Goal: Answer question/provide support: Share knowledge or assist other users

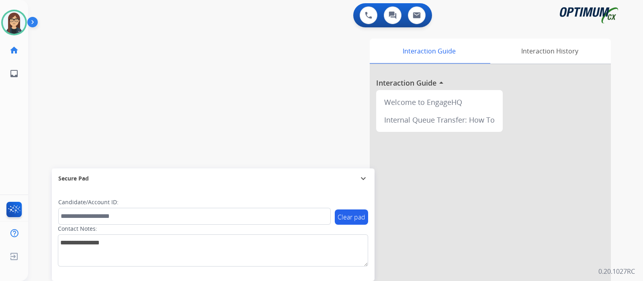
click at [94, 76] on div "swap_horiz Break voice bridge close_fullscreen Connect 3-Way Call merge_type Se…" at bounding box center [326, 196] width 596 height 335
click at [91, 89] on div "swap_horiz Break voice bridge close_fullscreen Connect 3-Way Call merge_type Se…" at bounding box center [326, 196] width 596 height 335
click at [107, 79] on div "swap_horiz Break voice bridge close_fullscreen Connect 3-Way Call merge_type Se…" at bounding box center [326, 196] width 596 height 335
click at [94, 81] on div "swap_horiz Break voice bridge close_fullscreen Connect 3-Way Call merge_type Se…" at bounding box center [326, 196] width 596 height 335
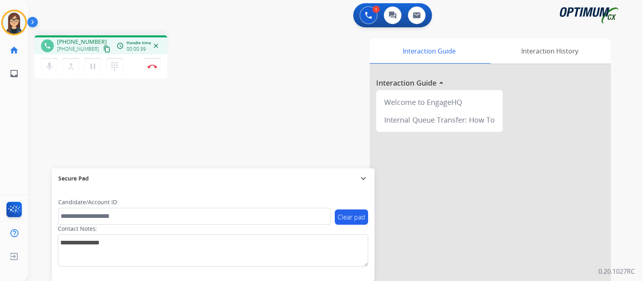
click at [103, 47] on mat-icon "content_copy" at bounding box center [106, 48] width 7 height 7
click at [243, 94] on div "phone [PHONE_NUMBER] [PHONE_NUMBER] content_copy access_time Call metrics Queue…" at bounding box center [326, 196] width 596 height 335
click at [53, 67] on span "Emails" at bounding box center [43, 74] width 23 height 14
click at [107, 120] on div "phone [PHONE_NUMBER] [PHONE_NUMBER] content_copy access_time Call metrics Queue…" at bounding box center [326, 196] width 596 height 335
click at [103, 127] on div "phone [PHONE_NUMBER] [PHONE_NUMBER] content_copy access_time Call metrics Queue…" at bounding box center [326, 196] width 596 height 335
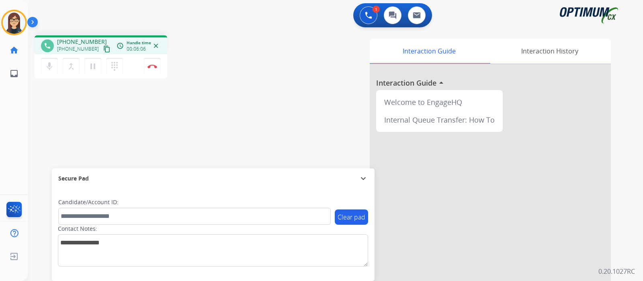
click at [246, 78] on div "phone [PHONE_NUMBER] [PHONE_NUMBER] content_copy access_time Call metrics Queue…" at bounding box center [141, 57] width 213 height 45
click at [259, 123] on div "Interaction Guide Interaction History Interaction Guide arrow_drop_up Welcome t…" at bounding box center [430, 202] width 361 height 326
click at [269, 133] on div "Interaction Guide Interaction History Interaction Guide arrow_drop_up Welcome t…" at bounding box center [430, 202] width 361 height 326
click at [153, 65] on img at bounding box center [153, 66] width 10 height 4
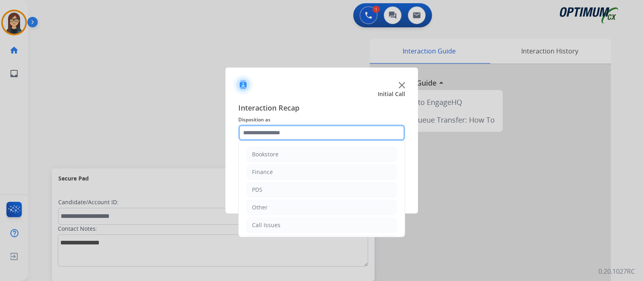
click at [289, 135] on input "text" at bounding box center [321, 133] width 167 height 16
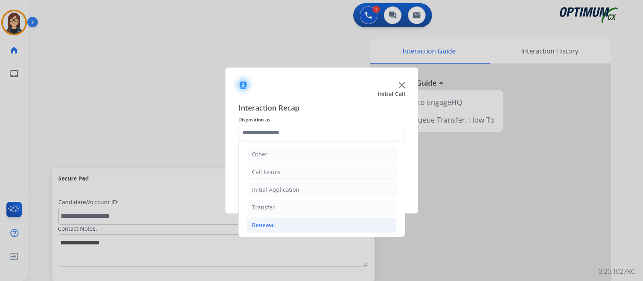
click at [277, 224] on li "Renewal" at bounding box center [322, 225] width 150 height 15
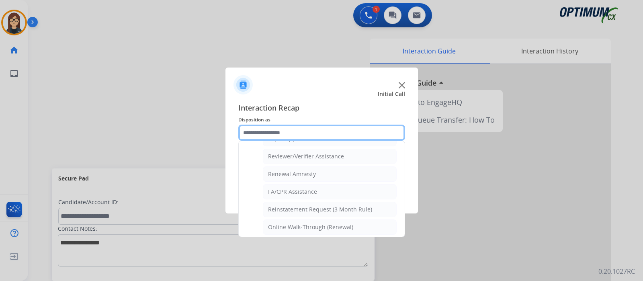
scroll to position [307, 0]
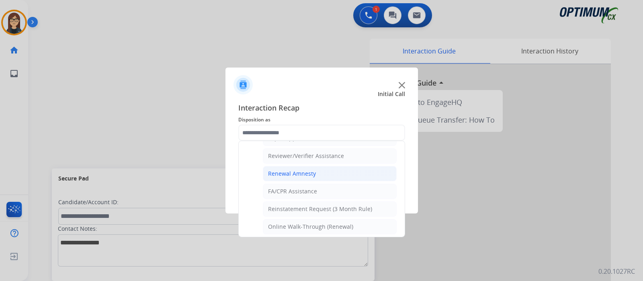
click at [303, 170] on div "Renewal Amnesty" at bounding box center [292, 174] width 48 height 8
type input "**********"
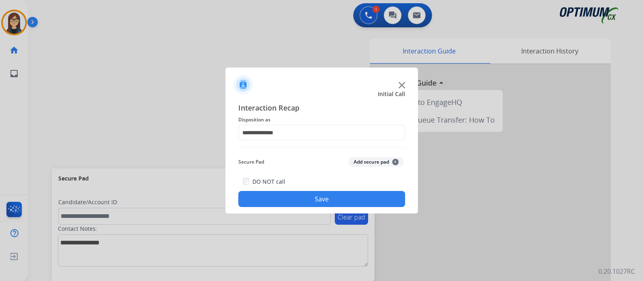
click at [302, 198] on button "Save" at bounding box center [321, 199] width 167 height 16
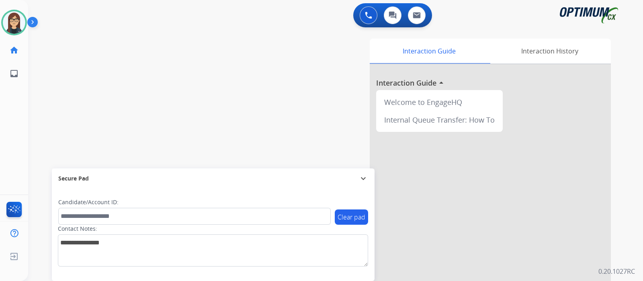
click at [177, 83] on div "swap_horiz Break voice bridge close_fullscreen Connect 3-Way Call merge_type Se…" at bounding box center [326, 196] width 596 height 335
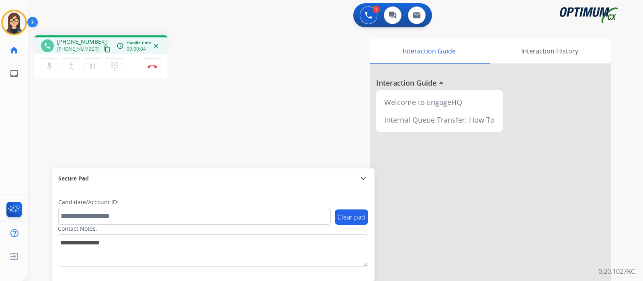
click at [103, 48] on mat-icon "content_copy" at bounding box center [106, 48] width 7 height 7
click at [235, 116] on div "phone [PHONE_NUMBER] [PHONE_NUMBER] content_copy access_time Call metrics Queue…" at bounding box center [326, 196] width 596 height 335
click at [153, 65] on img at bounding box center [153, 66] width 10 height 4
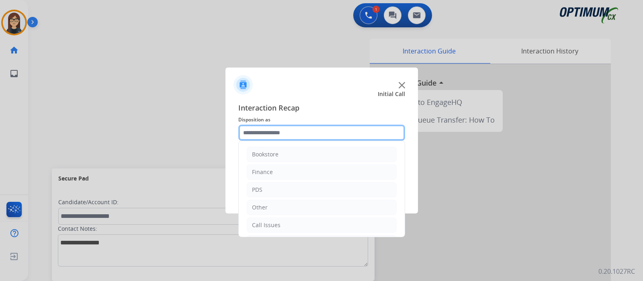
click at [286, 138] on input "text" at bounding box center [321, 133] width 167 height 16
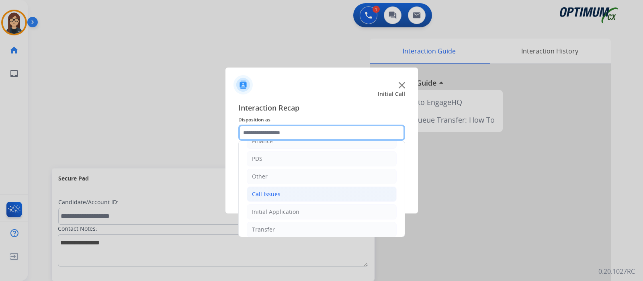
scroll to position [53, 0]
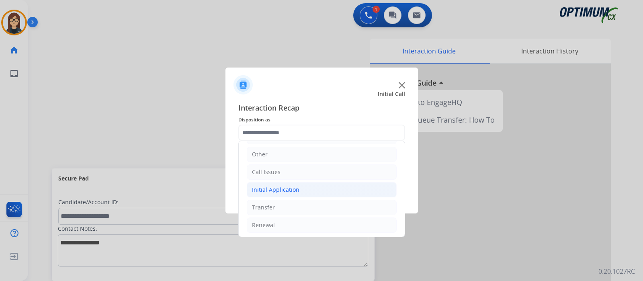
click at [285, 186] on div "Initial Application" at bounding box center [275, 190] width 47 height 8
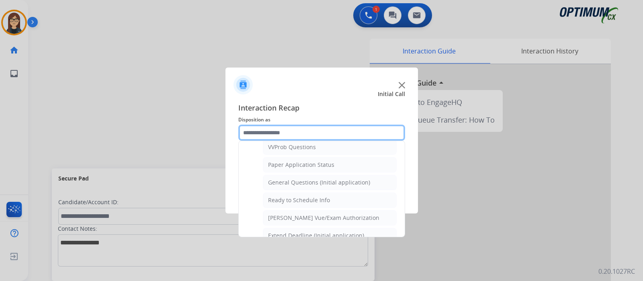
scroll to position [455, 0]
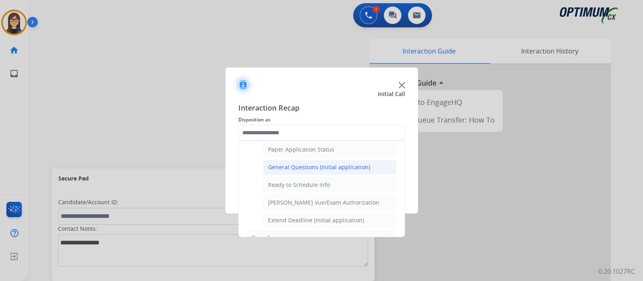
click at [318, 165] on div "General Questions (Initial application)" at bounding box center [319, 167] width 102 height 8
type input "**********"
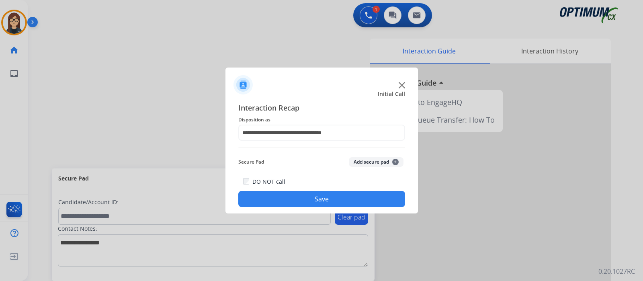
click at [310, 192] on button "Save" at bounding box center [321, 199] width 167 height 16
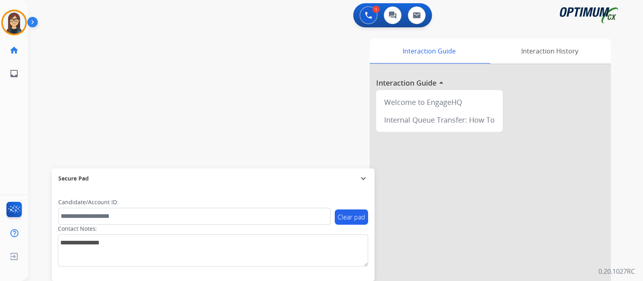
click at [197, 104] on div "swap_horiz Break voice bridge close_fullscreen Connect 3-Way Call merge_type Se…" at bounding box center [326, 196] width 596 height 335
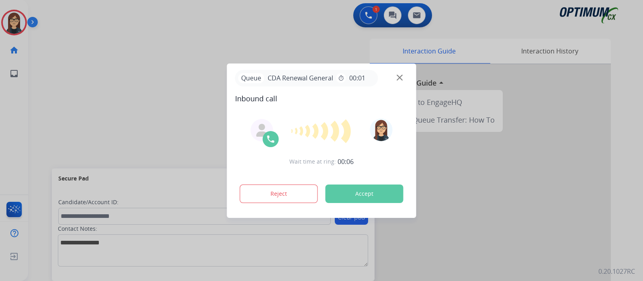
click at [157, 123] on div at bounding box center [321, 140] width 643 height 281
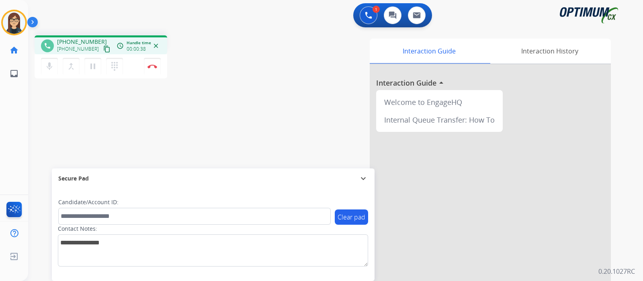
click at [103, 49] on mat-icon "content_copy" at bounding box center [106, 48] width 7 height 7
click at [225, 96] on div "phone [PHONE_NUMBER] [PHONE_NUMBER] content_copy access_time Call metrics Queue…" at bounding box center [326, 196] width 596 height 335
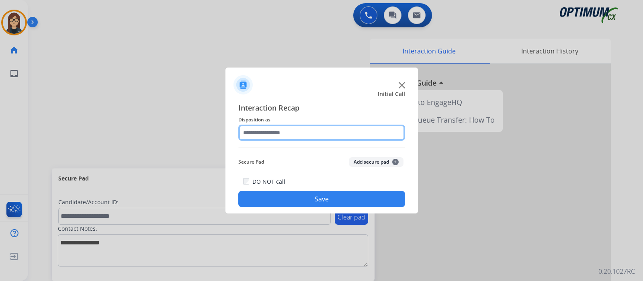
click at [270, 132] on input "text" at bounding box center [321, 133] width 167 height 16
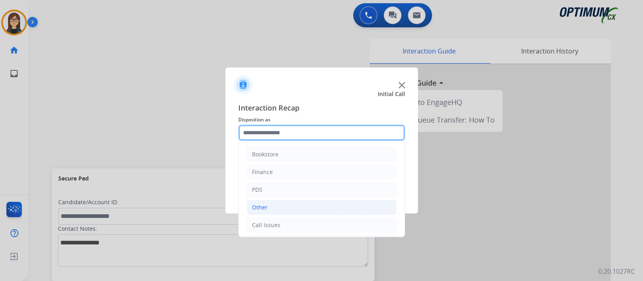
scroll to position [53, 0]
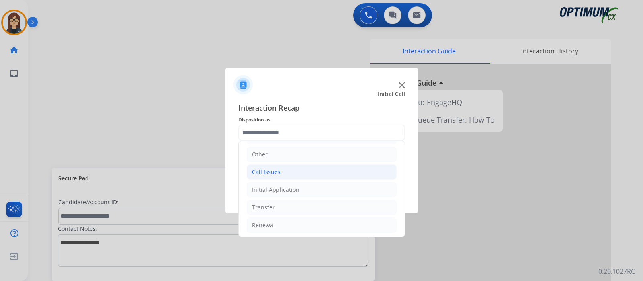
click at [266, 172] on div "Call Issues" at bounding box center [266, 172] width 29 height 8
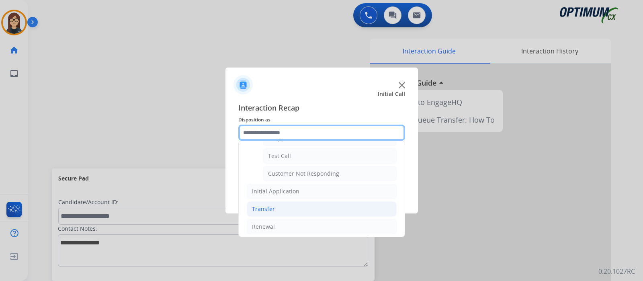
scroll to position [141, 0]
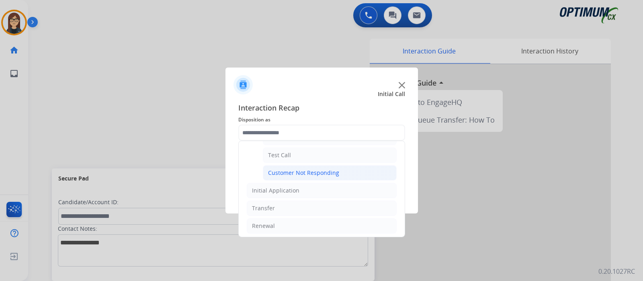
click at [298, 173] on div "Customer Not Responding" at bounding box center [303, 173] width 71 height 8
type input "**********"
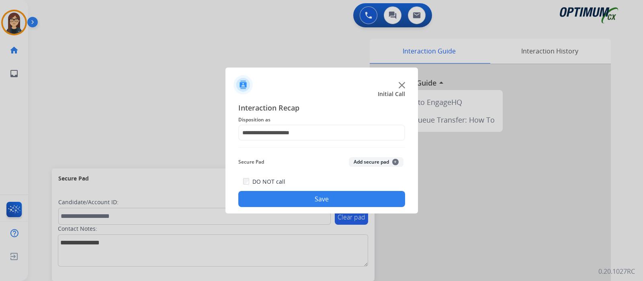
click at [310, 205] on button "Save" at bounding box center [321, 199] width 167 height 16
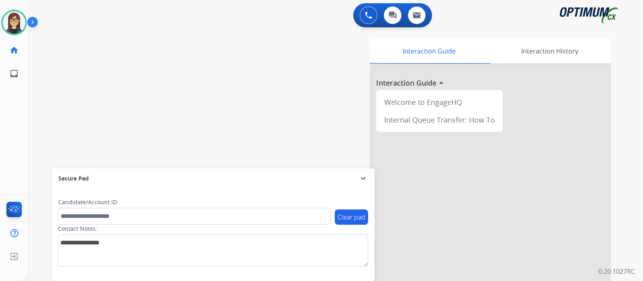
click at [158, 92] on div "swap_horiz Break voice bridge close_fullscreen Connect 3-Way Call merge_type Se…" at bounding box center [326, 196] width 596 height 335
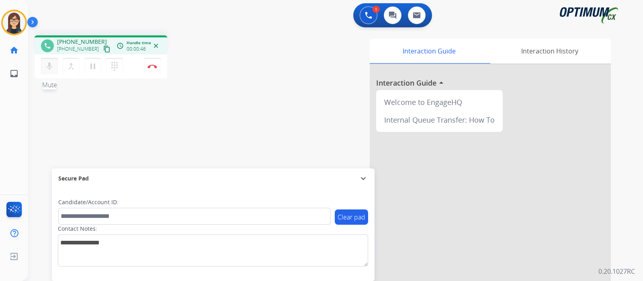
click at [49, 67] on mat-icon "mic" at bounding box center [50, 67] width 10 height 10
click at [48, 67] on mat-icon "mic_off" at bounding box center [50, 67] width 10 height 10
click at [103, 46] on mat-icon "content_copy" at bounding box center [106, 48] width 7 height 7
click at [99, 119] on div "phone [PHONE_NUMBER] [PHONE_NUMBER] content_copy access_time Call metrics Queue…" at bounding box center [326, 196] width 596 height 335
click at [47, 70] on mat-icon "mic" at bounding box center [50, 67] width 10 height 10
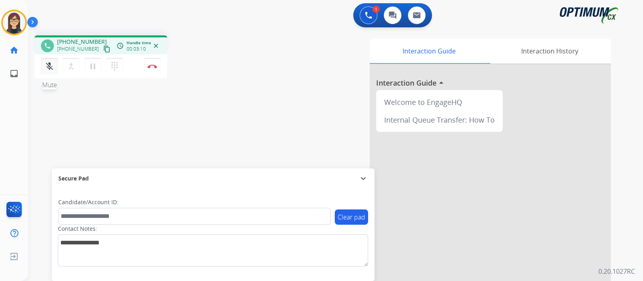
click at [47, 70] on mat-icon "mic_off" at bounding box center [50, 67] width 10 height 10
click at [231, 128] on div "phone [PHONE_NUMBER] [PHONE_NUMBER] content_copy access_time Call metrics Queue…" at bounding box center [326, 196] width 596 height 335
click at [155, 70] on button "Disconnect" at bounding box center [152, 66] width 17 height 17
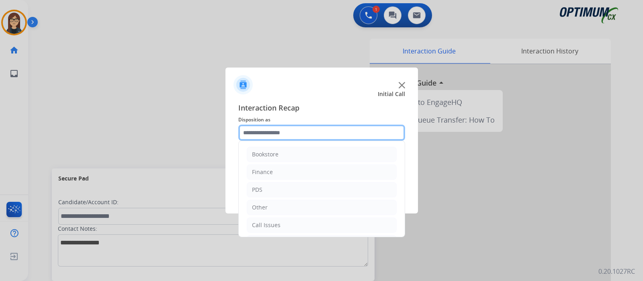
click at [298, 131] on input "text" at bounding box center [321, 133] width 167 height 16
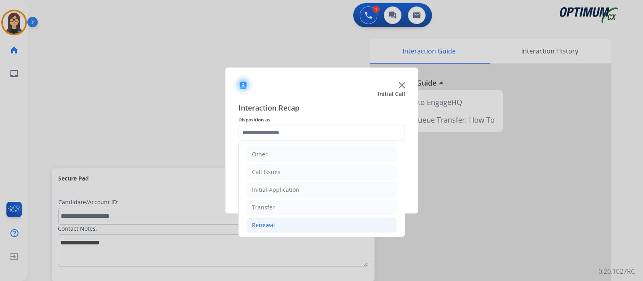
click at [278, 223] on li "Renewal" at bounding box center [322, 225] width 150 height 15
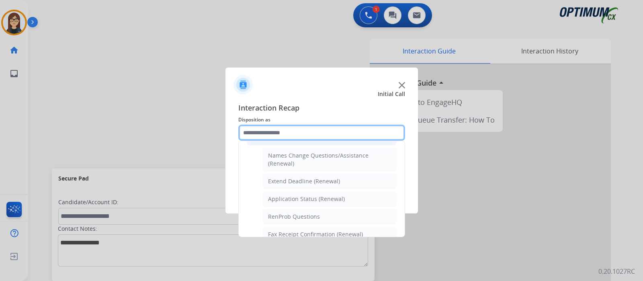
scroll to position [204, 0]
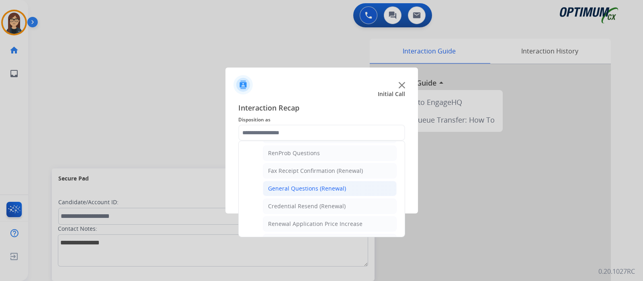
click at [316, 187] on div "General Questions (Renewal)" at bounding box center [307, 189] width 78 height 8
type input "**********"
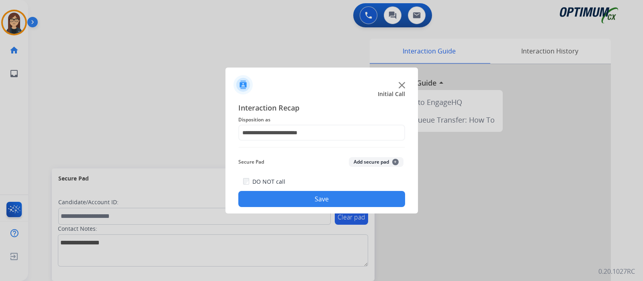
click at [308, 196] on button "Save" at bounding box center [321, 199] width 167 height 16
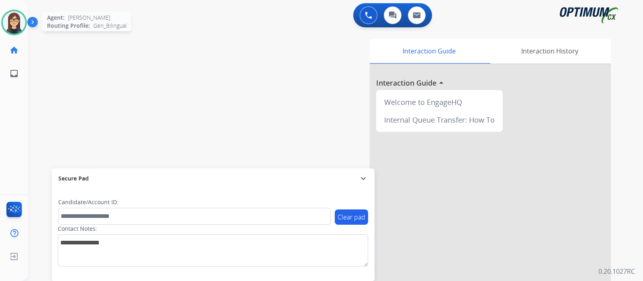
click at [13, 27] on img at bounding box center [14, 22] width 23 height 23
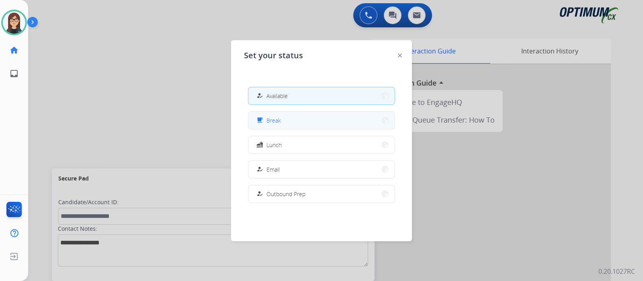
click at [261, 115] on button "free_breakfast Break" at bounding box center [321, 120] width 146 height 17
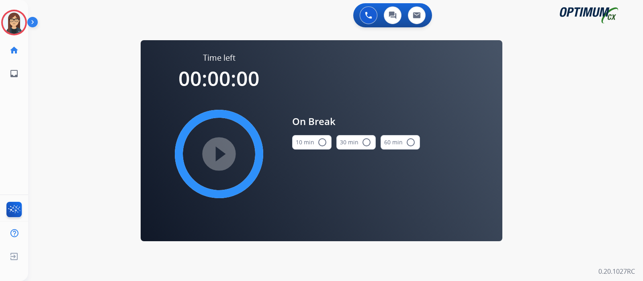
click at [320, 144] on mat-icon "radio_button_unchecked" at bounding box center [323, 143] width 10 height 10
click at [224, 151] on mat-icon "play_circle_filled" at bounding box center [219, 154] width 10 height 10
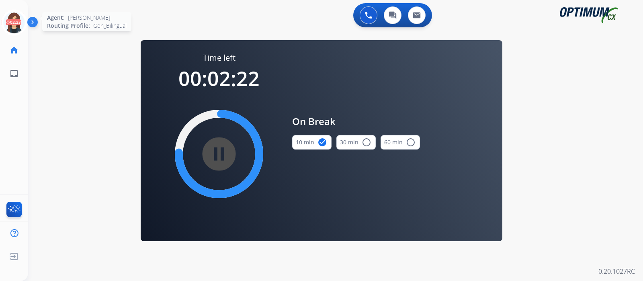
click at [18, 25] on icon at bounding box center [14, 23] width 26 height 26
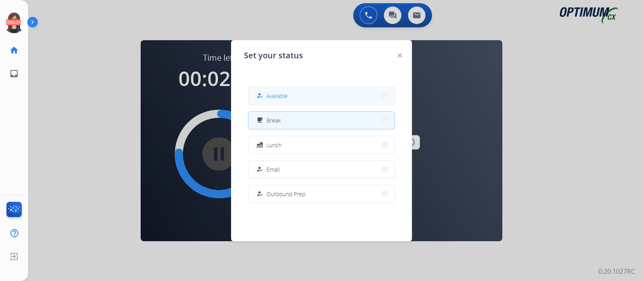
click at [306, 99] on button "how_to_reg Available" at bounding box center [321, 95] width 146 height 17
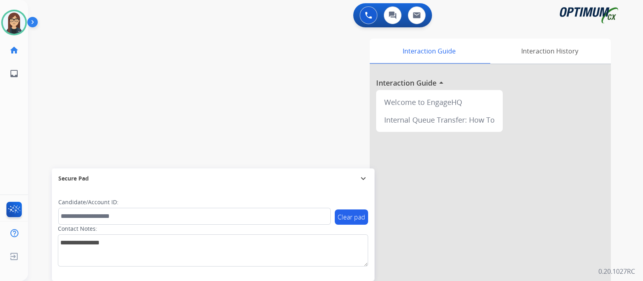
click at [169, 66] on div "swap_horiz Break voice bridge close_fullscreen Connect 3-Way Call merge_type Se…" at bounding box center [326, 196] width 596 height 335
click at [139, 90] on div "swap_horiz Break voice bridge close_fullscreen Connect 3-Way Call merge_type Se…" at bounding box center [326, 196] width 596 height 335
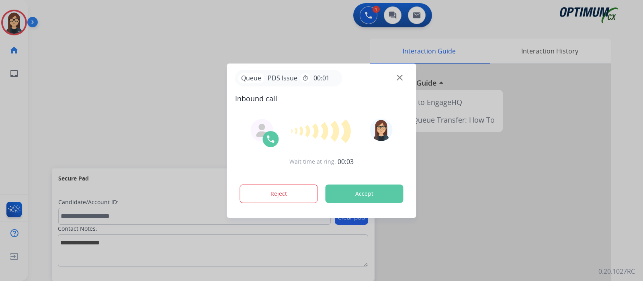
click at [168, 93] on div at bounding box center [321, 140] width 643 height 281
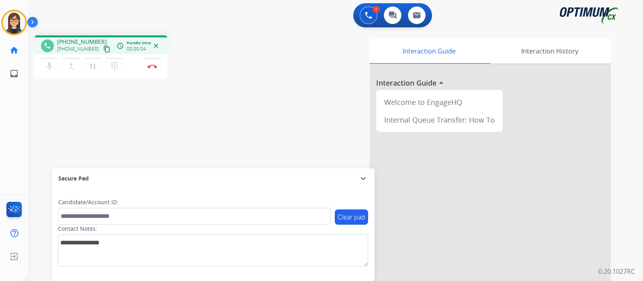
click at [103, 49] on mat-icon "content_copy" at bounding box center [106, 48] width 7 height 7
click at [155, 68] on button "Disconnect" at bounding box center [152, 66] width 17 height 17
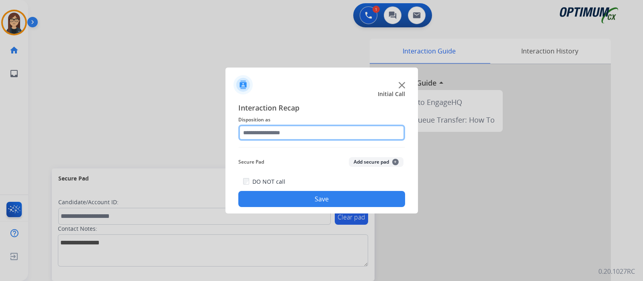
click at [296, 130] on input "text" at bounding box center [321, 133] width 167 height 16
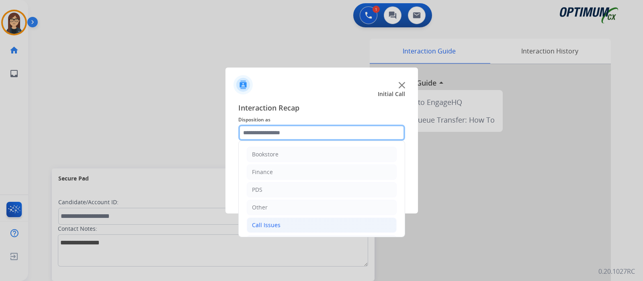
scroll to position [53, 0]
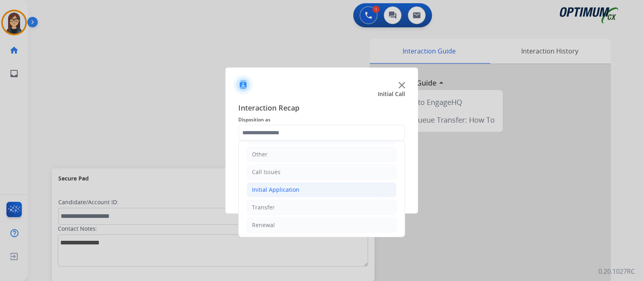
click at [287, 187] on div "Initial Application" at bounding box center [275, 190] width 47 height 8
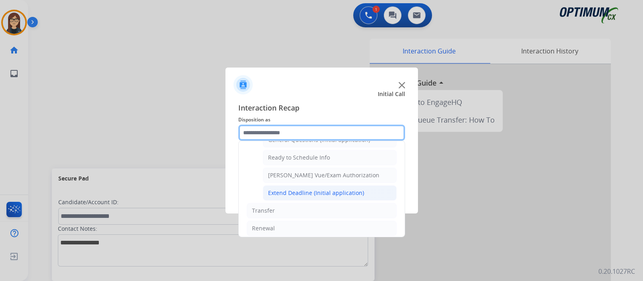
scroll to position [432, 0]
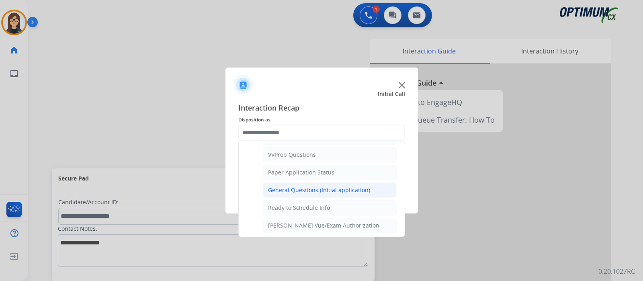
click at [317, 186] on div "General Questions (Initial application)" at bounding box center [319, 190] width 102 height 8
type input "**********"
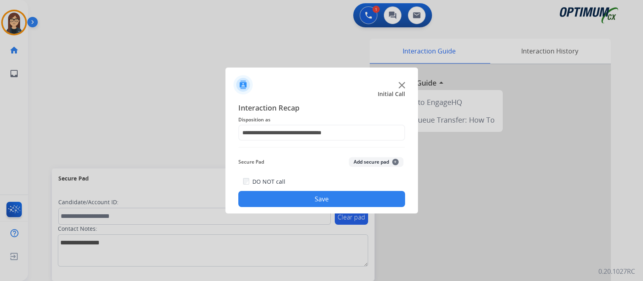
click at [269, 198] on button "Save" at bounding box center [321, 199] width 167 height 16
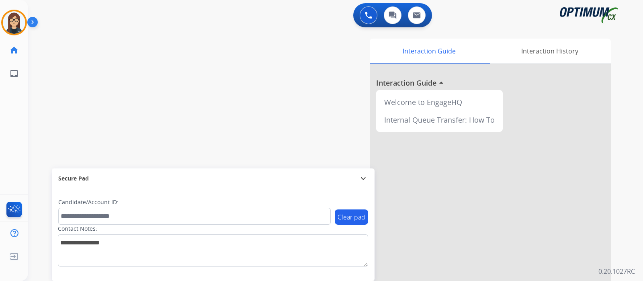
click at [195, 81] on div "swap_horiz Break voice bridge close_fullscreen Connect 3-Way Call merge_type Se…" at bounding box center [326, 196] width 596 height 335
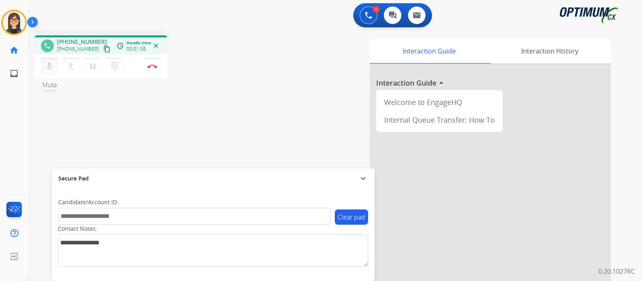
click at [45, 70] on mat-icon "mic" at bounding box center [50, 67] width 10 height 10
click at [49, 65] on mat-icon "mic_off" at bounding box center [50, 67] width 10 height 10
click at [246, 94] on div "phone [PHONE_NUMBER] [PHONE_NUMBER] content_copy access_time Call metrics Queue…" at bounding box center [326, 196] width 596 height 335
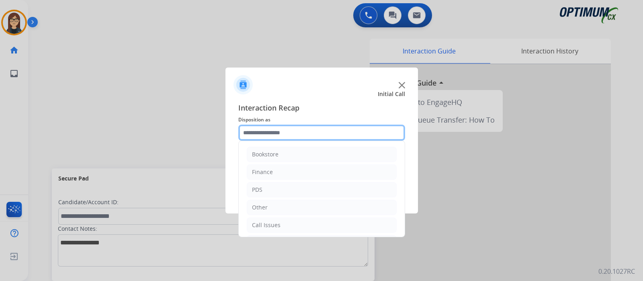
click at [300, 131] on input "text" at bounding box center [321, 133] width 167 height 16
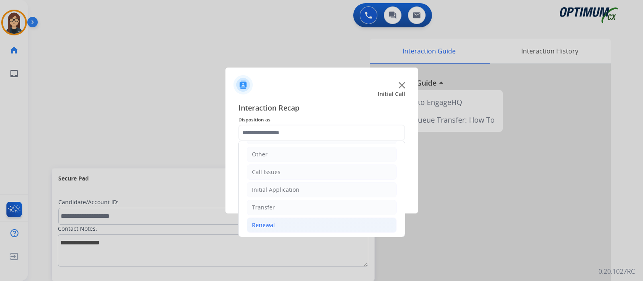
click at [276, 218] on li "Renewal" at bounding box center [322, 225] width 150 height 15
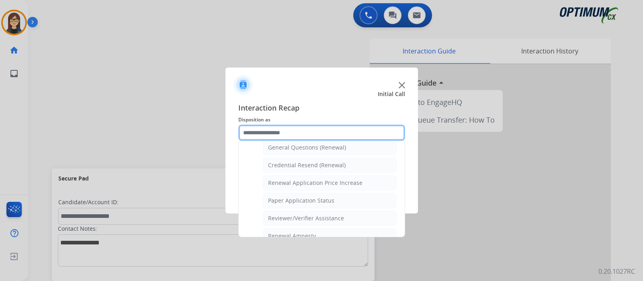
scroll to position [254, 0]
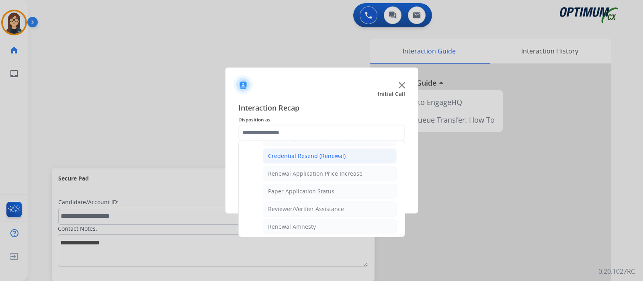
click at [326, 152] on div "Credential Resend (Renewal)" at bounding box center [307, 156] width 78 height 8
type input "**********"
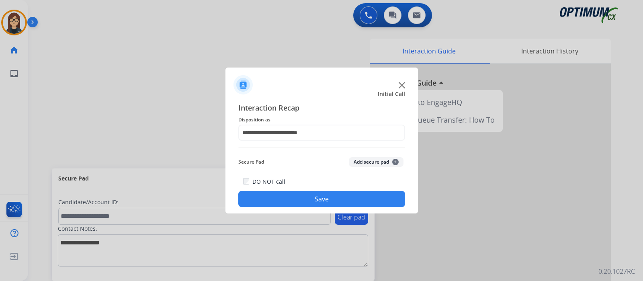
click at [299, 197] on button "Save" at bounding box center [321, 199] width 167 height 16
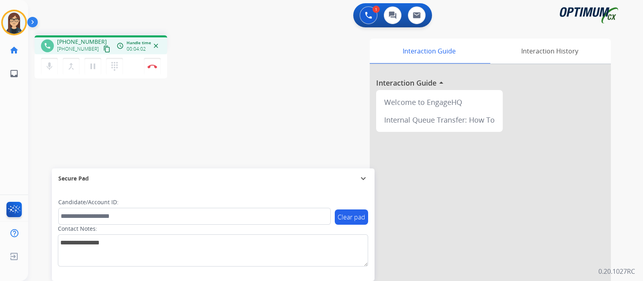
click at [195, 135] on div "phone [PHONE_NUMBER] [PHONE_NUMBER] content_copy access_time Call metrics Queue…" at bounding box center [326, 196] width 596 height 335
click at [153, 72] on button "Disconnect" at bounding box center [152, 66] width 17 height 17
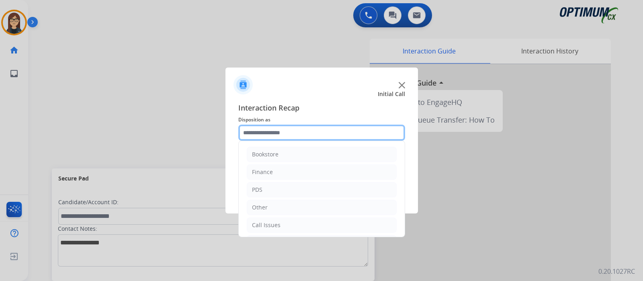
click at [287, 130] on input "text" at bounding box center [321, 133] width 167 height 16
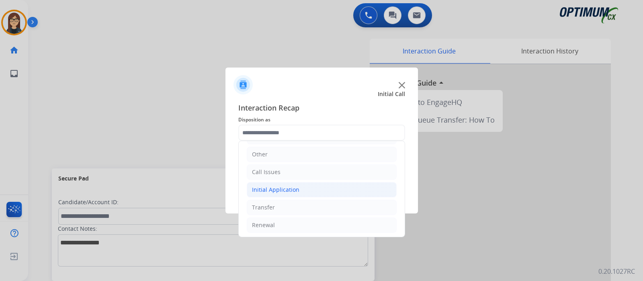
click at [275, 188] on div "Initial Application" at bounding box center [275, 190] width 47 height 8
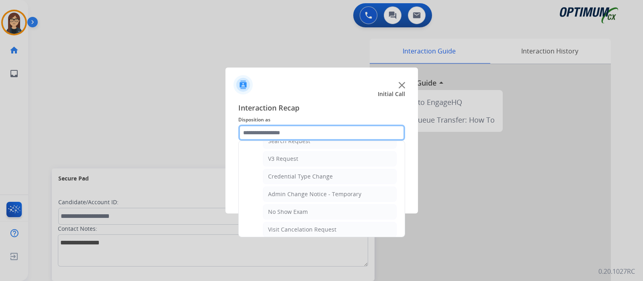
scroll to position [455, 0]
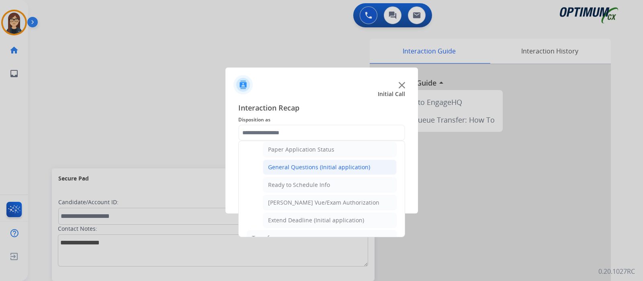
click at [304, 163] on div "General Questions (Initial application)" at bounding box center [319, 167] width 102 height 8
type input "**********"
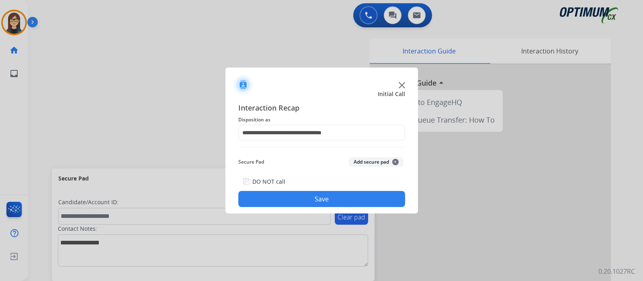
click at [296, 196] on button "Save" at bounding box center [321, 199] width 167 height 16
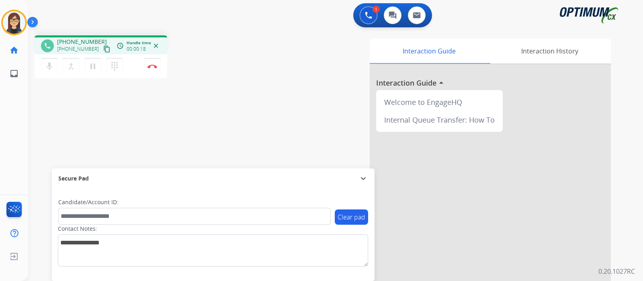
click at [103, 49] on mat-icon "content_copy" at bounding box center [106, 48] width 7 height 7
click at [256, 121] on div "Interaction Guide Interaction History Interaction Guide arrow_drop_up Welcome t…" at bounding box center [430, 202] width 361 height 326
click at [153, 69] on button "Disconnect" at bounding box center [152, 66] width 17 height 17
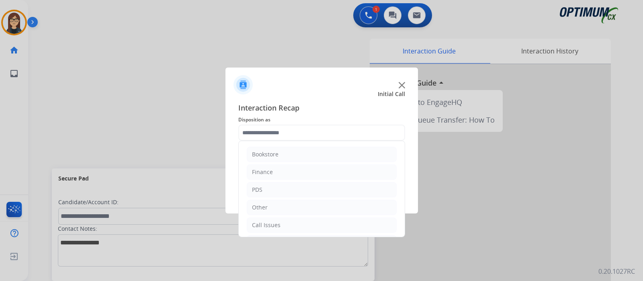
click at [301, 138] on input "text" at bounding box center [321, 133] width 167 height 16
click at [283, 190] on div "Initial Application" at bounding box center [275, 190] width 47 height 8
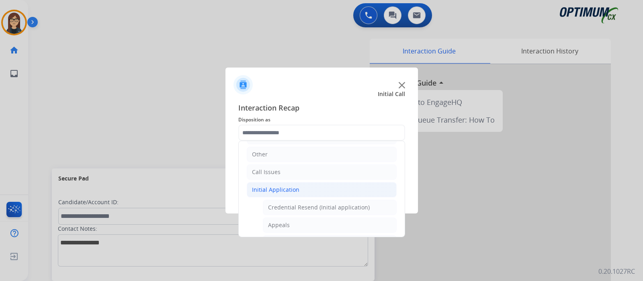
click at [287, 189] on div "Initial Application" at bounding box center [275, 190] width 47 height 8
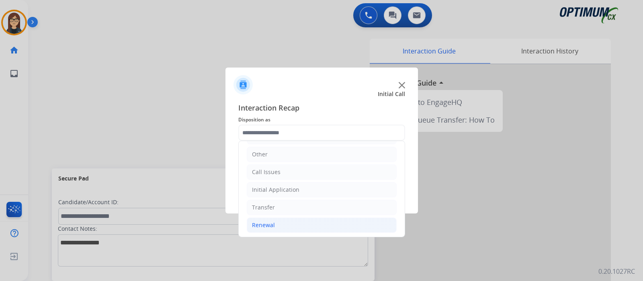
click at [285, 226] on li "Renewal" at bounding box center [322, 225] width 150 height 15
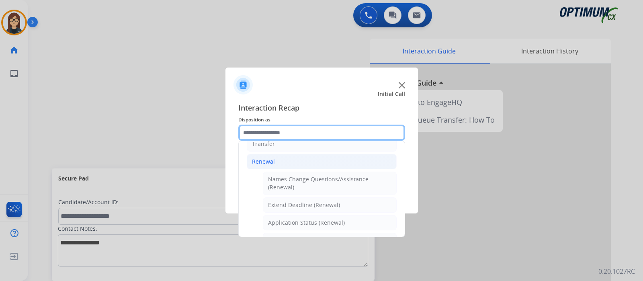
scroll to position [204, 0]
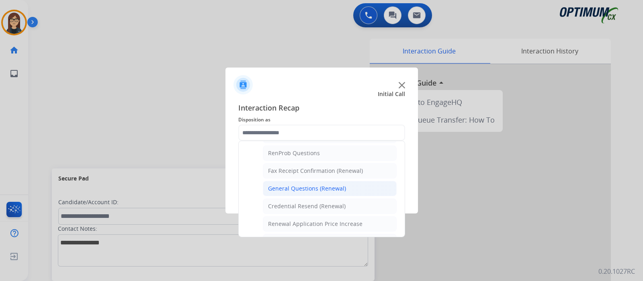
click at [328, 188] on div "General Questions (Renewal)" at bounding box center [307, 189] width 78 height 8
type input "**********"
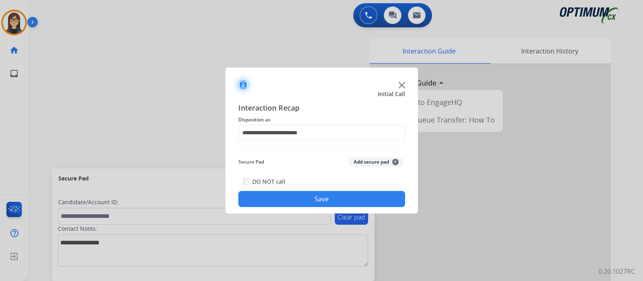
click at [310, 202] on button "Save" at bounding box center [321, 199] width 167 height 16
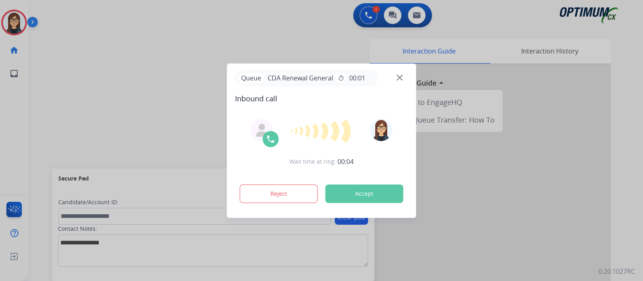
click at [147, 73] on div at bounding box center [321, 140] width 643 height 281
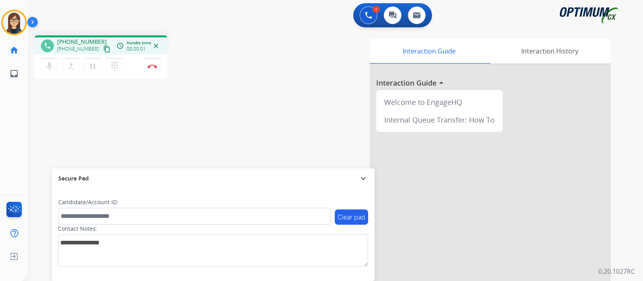
click at [103, 47] on mat-icon "content_copy" at bounding box center [106, 48] width 7 height 7
click at [263, 115] on div "Interaction Guide Interaction History Interaction Guide arrow_drop_up Welcome t…" at bounding box center [430, 202] width 361 height 326
click at [271, 94] on div "Interaction Guide Interaction History Interaction Guide arrow_drop_up Welcome t…" at bounding box center [430, 202] width 361 height 326
click at [232, 129] on div "phone [PHONE_NUMBER] [PHONE_NUMBER] content_copy access_time Call metrics Queue…" at bounding box center [326, 196] width 596 height 335
click at [255, 150] on div "Interaction Guide Interaction History Interaction Guide arrow_drop_up Welcome t…" at bounding box center [430, 202] width 361 height 326
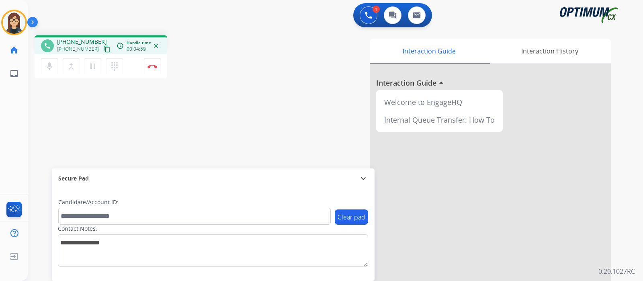
click at [264, 72] on div "Interaction Guide Interaction History Interaction Guide arrow_drop_up Welcome t…" at bounding box center [430, 202] width 361 height 326
click at [155, 68] on button "Disconnect" at bounding box center [152, 66] width 17 height 17
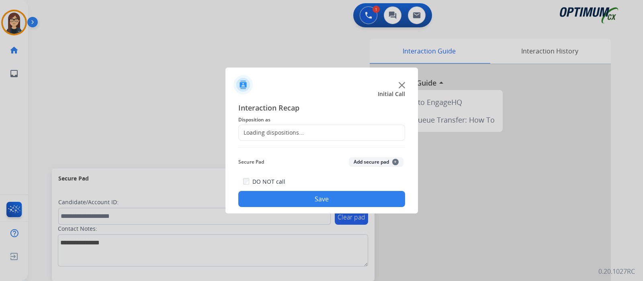
click at [300, 133] on div "Loading dispositions..." at bounding box center [271, 133] width 65 height 8
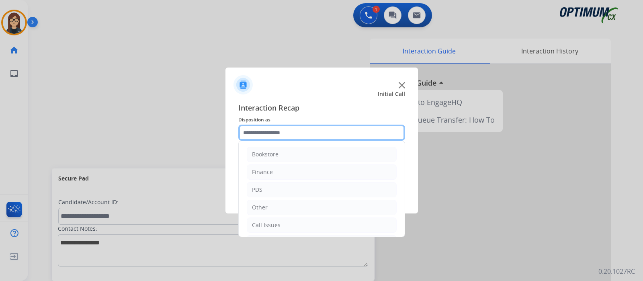
click at [300, 133] on input "text" at bounding box center [321, 133] width 167 height 16
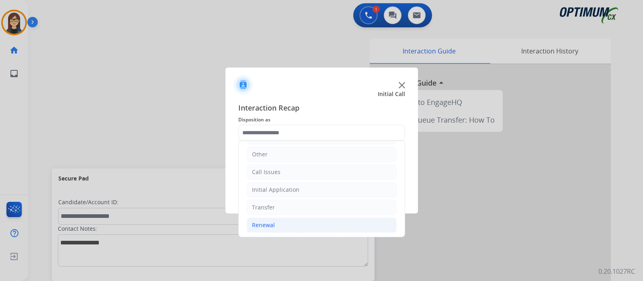
click at [281, 222] on li "Renewal" at bounding box center [322, 225] width 150 height 15
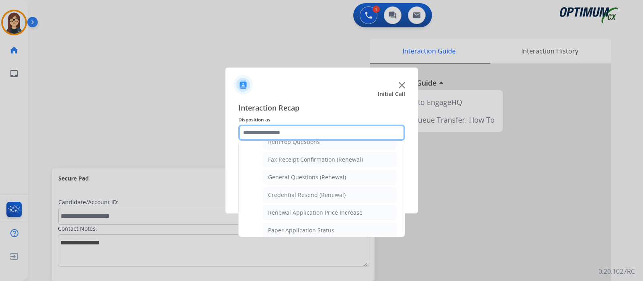
scroll to position [156, 0]
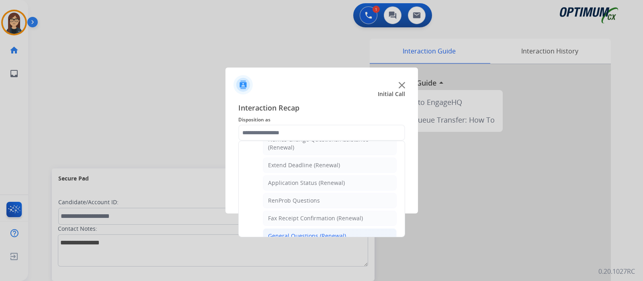
click at [300, 233] on div "General Questions (Renewal)" at bounding box center [307, 236] width 78 height 8
type input "**********"
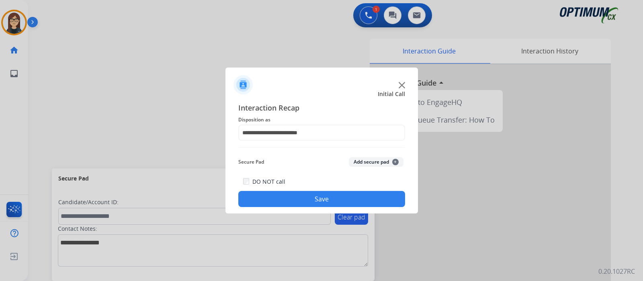
click at [291, 204] on button "Save" at bounding box center [321, 199] width 167 height 16
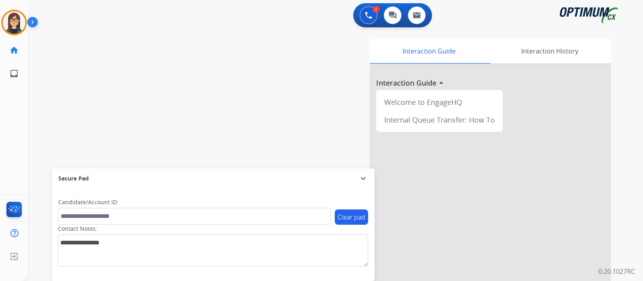
click at [172, 107] on div "swap_horiz Break voice bridge close_fullscreen Connect 3-Way Call merge_type Se…" at bounding box center [326, 196] width 596 height 335
click at [177, 103] on div "swap_horiz Break voice bridge close_fullscreen Connect 3-Way Call merge_type Se…" at bounding box center [326, 196] width 596 height 335
click at [230, 86] on div "swap_horiz Break voice bridge close_fullscreen Connect 3-Way Call merge_type Se…" at bounding box center [326, 196] width 596 height 335
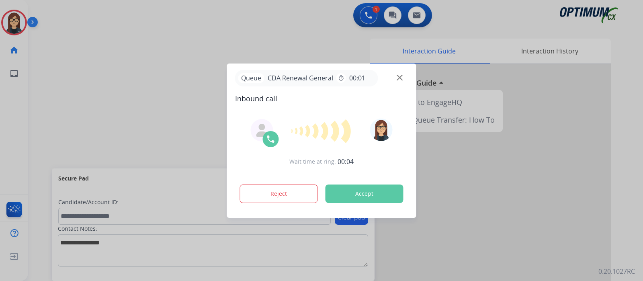
click at [157, 65] on div at bounding box center [321, 140] width 643 height 281
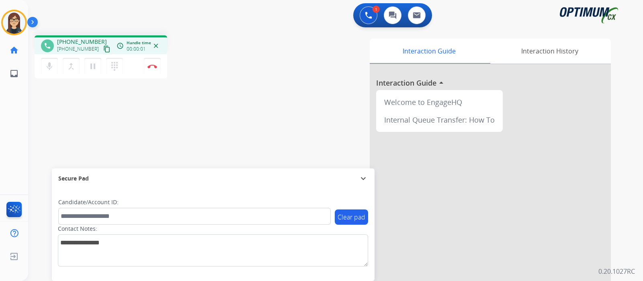
click at [103, 47] on mat-icon "content_copy" at bounding box center [106, 48] width 7 height 7
click at [299, 46] on div "Interaction Guide Interaction History Interaction Guide arrow_drop_up Welcome t…" at bounding box center [430, 202] width 361 height 326
click at [259, 83] on div "Interaction Guide Interaction History Interaction Guide arrow_drop_up Welcome t…" at bounding box center [430, 202] width 361 height 326
click at [217, 95] on div "phone [PHONE_NUMBER] [PHONE_NUMBER] content_copy access_time Call metrics Queue…" at bounding box center [326, 196] width 596 height 335
click at [151, 67] on img at bounding box center [153, 66] width 10 height 4
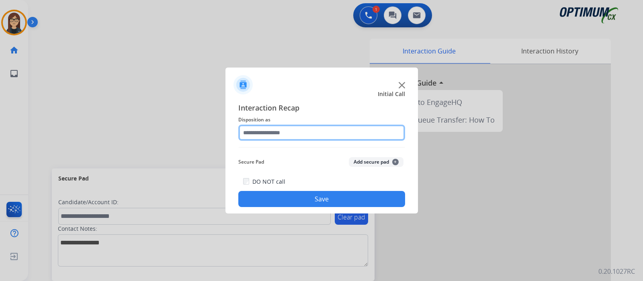
click at [269, 135] on input "text" at bounding box center [321, 133] width 167 height 16
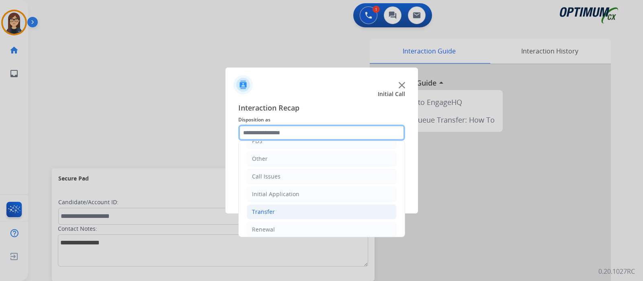
scroll to position [53, 0]
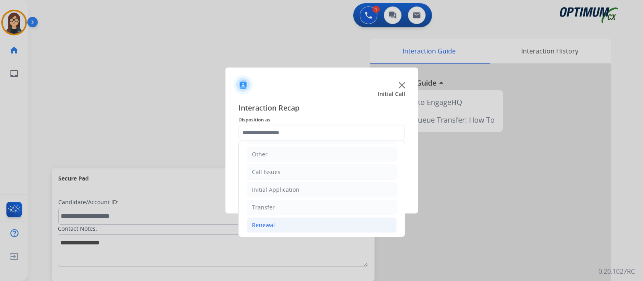
click at [277, 220] on li "Renewal" at bounding box center [322, 225] width 150 height 15
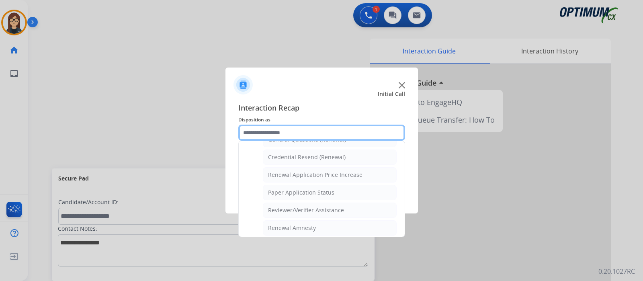
scroll to position [207, 0]
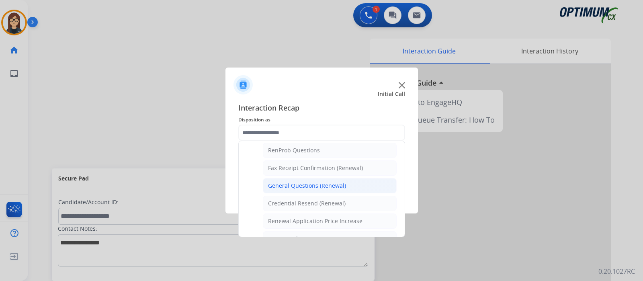
click at [304, 183] on div "General Questions (Renewal)" at bounding box center [307, 186] width 78 height 8
type input "**********"
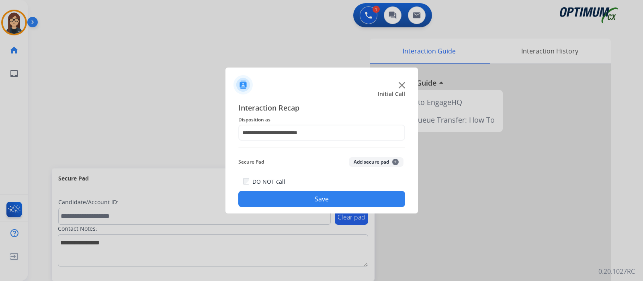
click at [298, 198] on button "Save" at bounding box center [321, 199] width 167 height 16
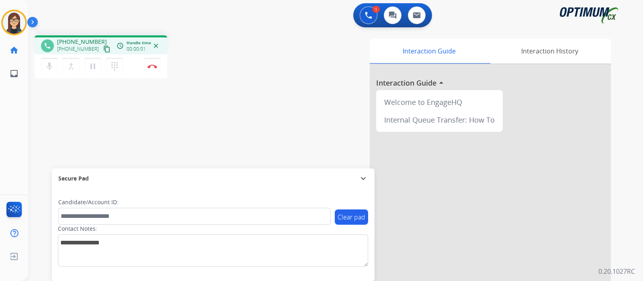
click at [103, 50] on mat-icon "content_copy" at bounding box center [106, 48] width 7 height 7
click at [48, 63] on mat-icon "mic" at bounding box center [50, 67] width 10 height 10
click at [52, 67] on mat-icon "mic_off" at bounding box center [50, 67] width 10 height 10
click at [253, 92] on div "Interaction Guide Interaction History Interaction Guide arrow_drop_up Welcome t…" at bounding box center [430, 202] width 361 height 326
click at [261, 117] on div "Interaction Guide Interaction History Interaction Guide arrow_drop_up Welcome t…" at bounding box center [430, 202] width 361 height 326
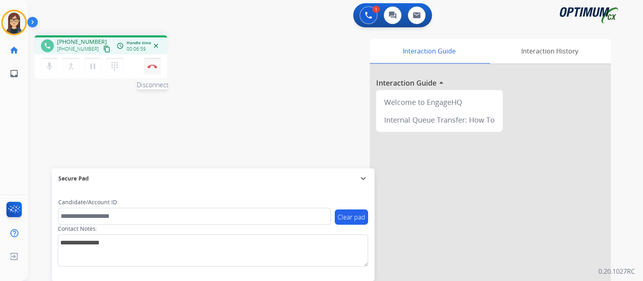
click at [153, 68] on button "Disconnect" at bounding box center [152, 66] width 17 height 17
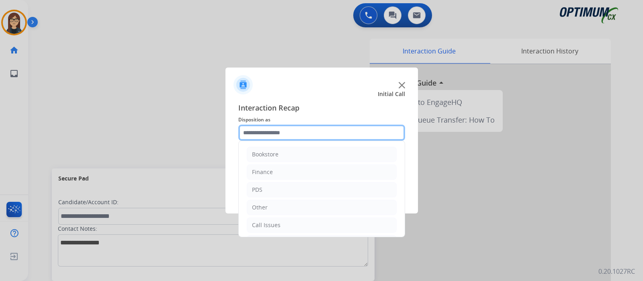
click at [267, 138] on input "text" at bounding box center [321, 133] width 167 height 16
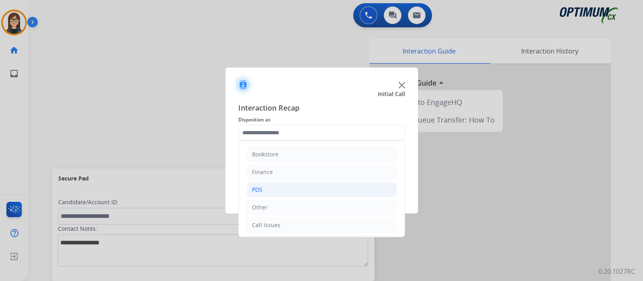
click at [277, 189] on li "PDS" at bounding box center [322, 189] width 150 height 15
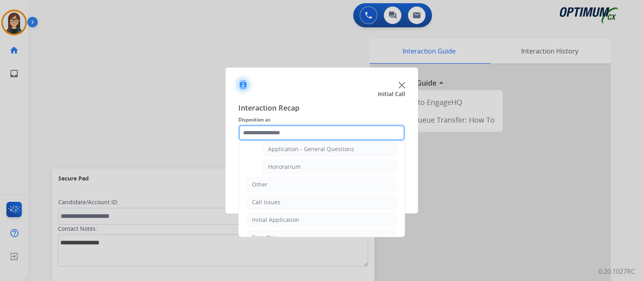
scroll to position [201, 0]
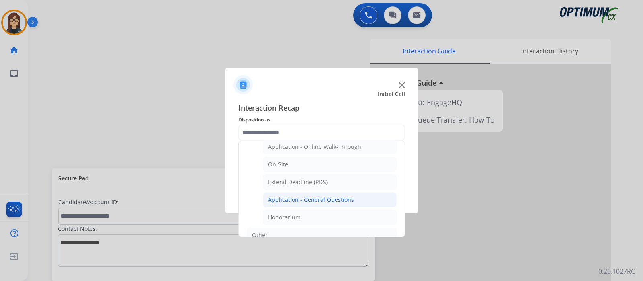
click at [333, 198] on div "Application - General Questions" at bounding box center [311, 200] width 86 height 8
type input "**********"
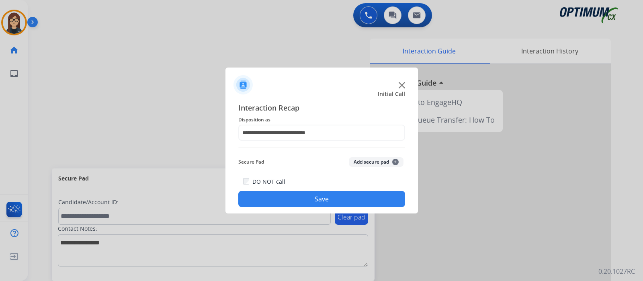
click at [333, 198] on button "Save" at bounding box center [321, 199] width 167 height 16
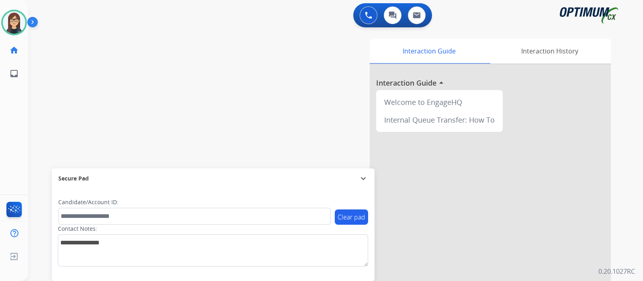
click at [176, 90] on div "swap_horiz Break voice bridge close_fullscreen Connect 3-Way Call merge_type Se…" at bounding box center [326, 196] width 596 height 335
click at [190, 76] on div "swap_horiz Break voice bridge close_fullscreen Connect 3-Way Call merge_type Se…" at bounding box center [326, 196] width 596 height 335
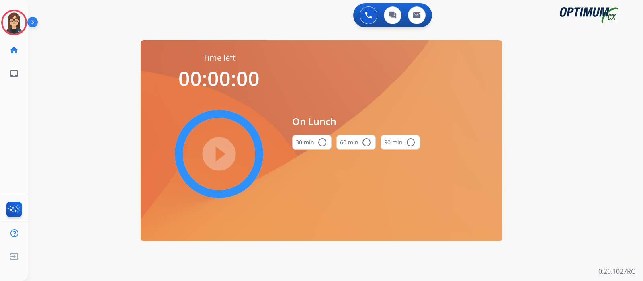
click at [322, 143] on mat-icon "radio_button_unchecked" at bounding box center [323, 143] width 10 height 10
click at [222, 154] on mat-icon "play_circle_filled" at bounding box center [219, 154] width 10 height 10
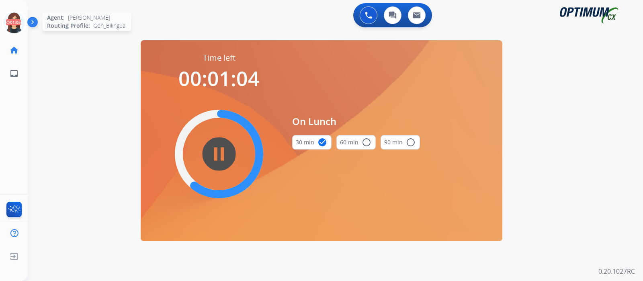
click at [19, 26] on icon at bounding box center [14, 23] width 26 height 26
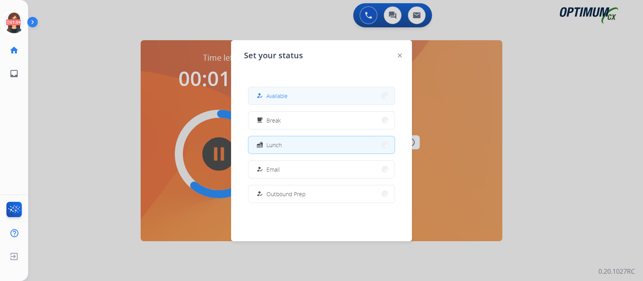
click at [269, 96] on span "Available" at bounding box center [277, 96] width 21 height 8
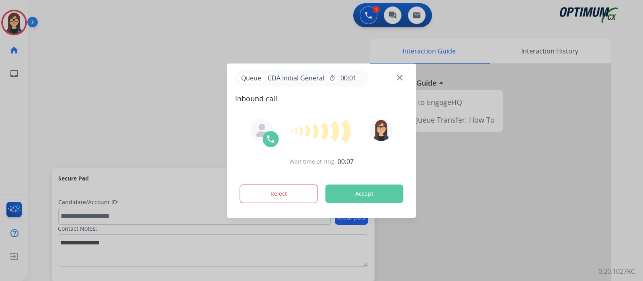
click at [116, 87] on div at bounding box center [321, 140] width 643 height 281
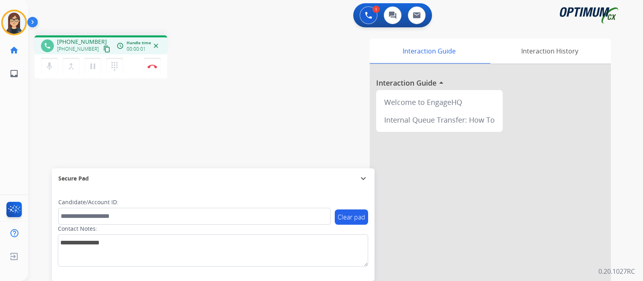
click at [103, 50] on mat-icon "content_copy" at bounding box center [106, 48] width 7 height 7
click at [226, 106] on div "phone [PHONE_NUMBER] [PHONE_NUMBER] content_copy access_time Call metrics Queue…" at bounding box center [326, 196] width 596 height 335
click at [151, 67] on img at bounding box center [153, 66] width 10 height 4
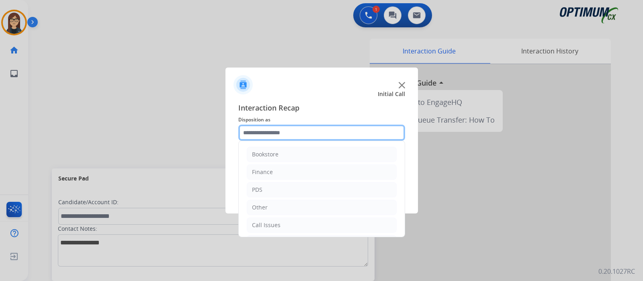
click at [294, 131] on input "text" at bounding box center [321, 133] width 167 height 16
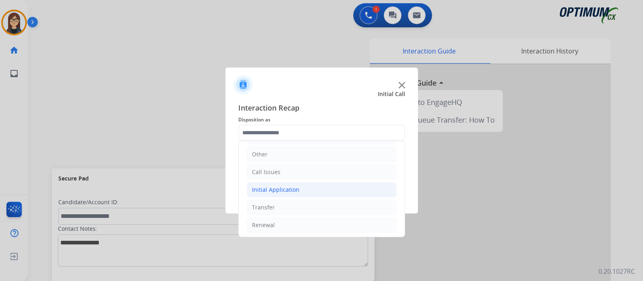
click at [276, 194] on li "Initial Application" at bounding box center [322, 189] width 150 height 15
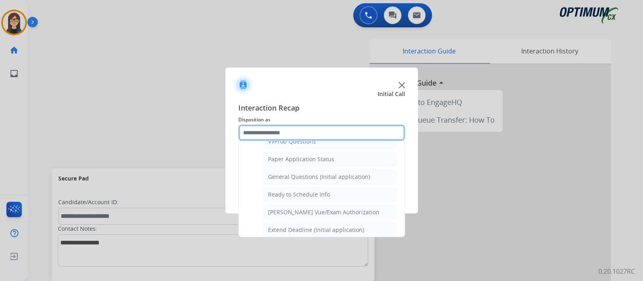
scroll to position [432, 0]
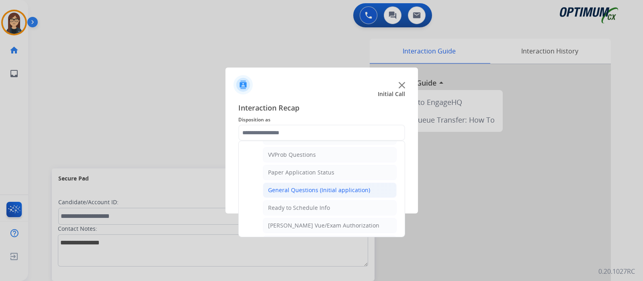
click at [318, 183] on li "General Questions (Initial application)" at bounding box center [330, 190] width 134 height 15
type input "**********"
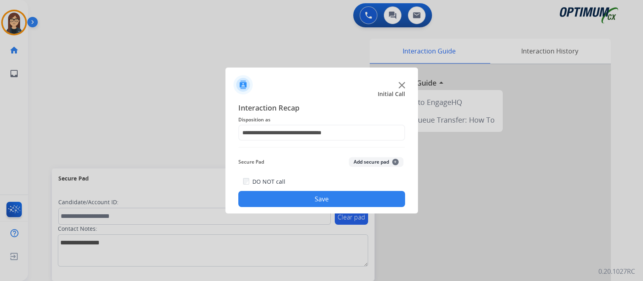
click at [281, 195] on button "Save" at bounding box center [321, 199] width 167 height 16
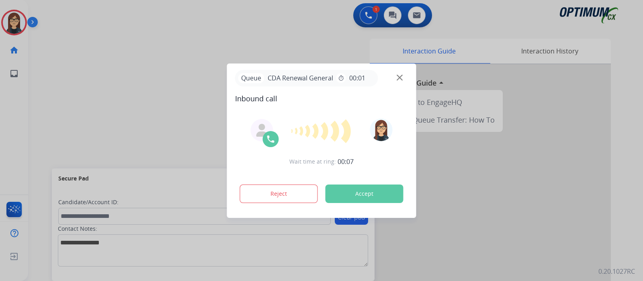
click at [181, 117] on div at bounding box center [321, 140] width 643 height 281
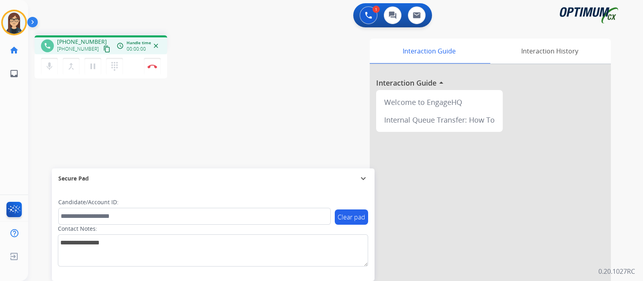
click at [103, 47] on mat-icon "content_copy" at bounding box center [106, 48] width 7 height 7
click at [155, 63] on button "Disconnect" at bounding box center [152, 66] width 17 height 17
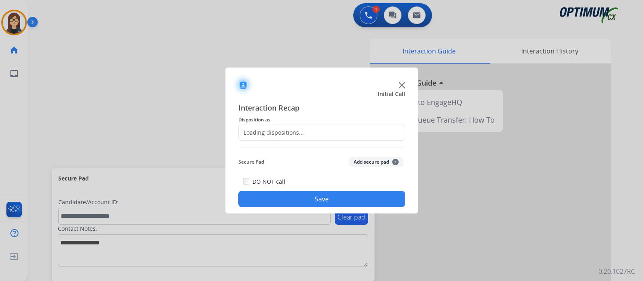
click at [328, 131] on div "Loading dispositions..." at bounding box center [321, 133] width 167 height 16
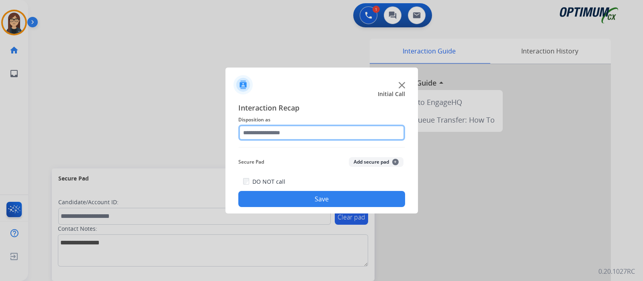
click at [328, 131] on input "text" at bounding box center [321, 133] width 167 height 16
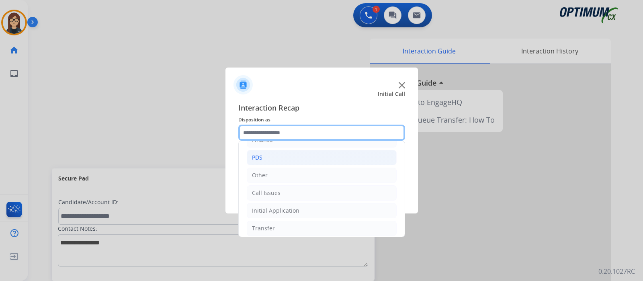
scroll to position [53, 0]
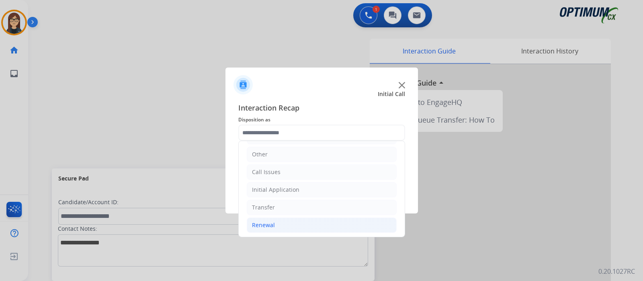
click at [259, 222] on div "Renewal" at bounding box center [263, 225] width 23 height 8
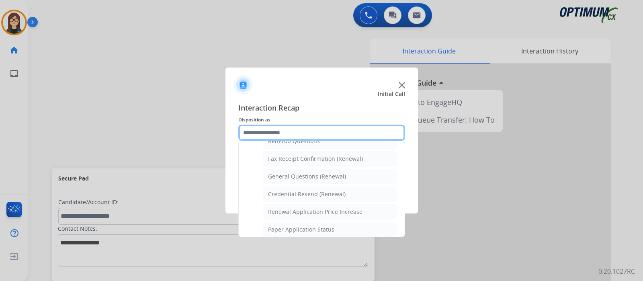
scroll to position [207, 0]
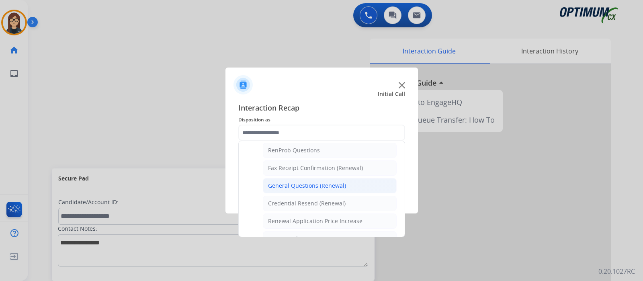
click at [301, 183] on div "General Questions (Renewal)" at bounding box center [307, 186] width 78 height 8
type input "**********"
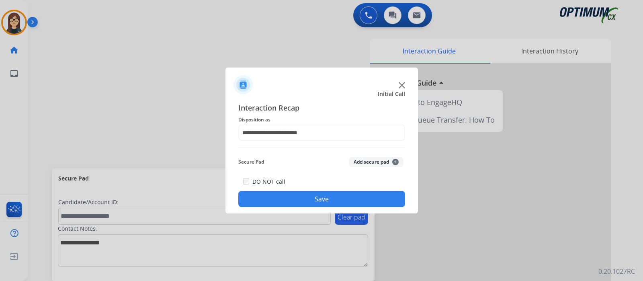
click at [299, 193] on button "Save" at bounding box center [321, 199] width 167 height 16
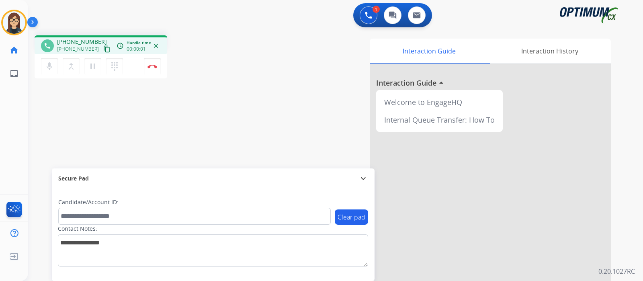
click at [103, 49] on mat-icon "content_copy" at bounding box center [106, 48] width 7 height 7
click at [249, 98] on div "phone [PHONE_NUMBER] [PHONE_NUMBER] content_copy access_time Call metrics Queue…" at bounding box center [326, 196] width 596 height 335
click at [300, 91] on div "Interaction Guide Interaction History Interaction Guide arrow_drop_up Welcome t…" at bounding box center [430, 202] width 361 height 326
click at [152, 72] on button "Disconnect" at bounding box center [152, 66] width 17 height 17
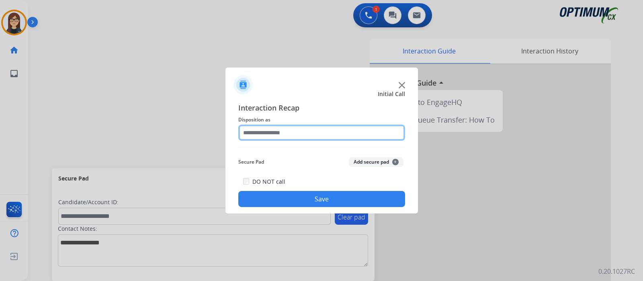
click at [309, 130] on input "text" at bounding box center [321, 133] width 167 height 16
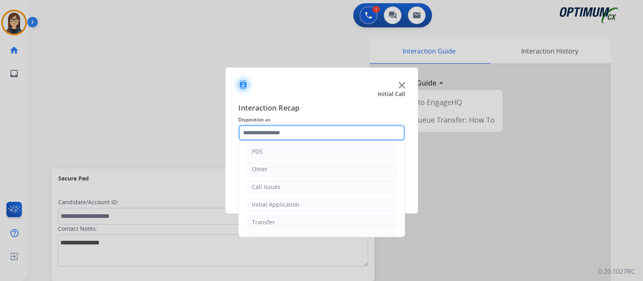
scroll to position [53, 0]
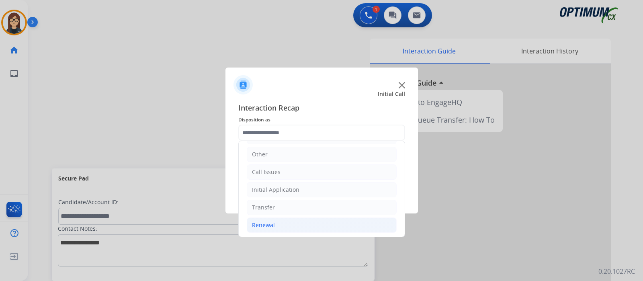
click at [271, 221] on div "Renewal" at bounding box center [263, 225] width 23 height 8
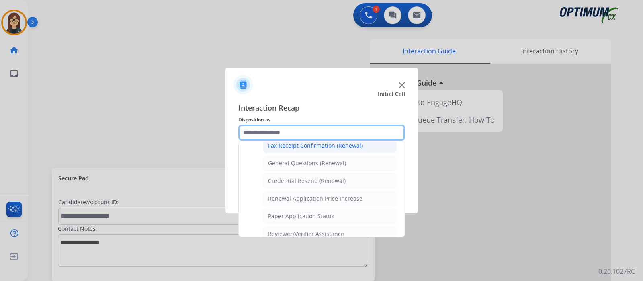
scroll to position [257, 0]
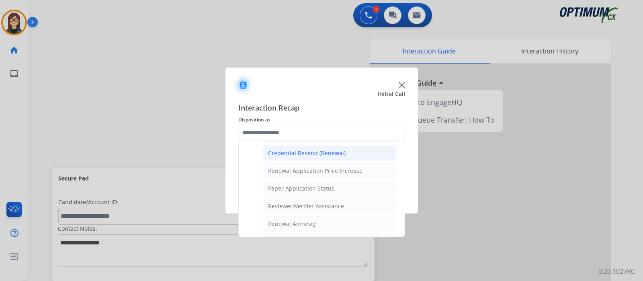
click at [353, 152] on li "Credential Resend (Renewal)" at bounding box center [330, 153] width 134 height 15
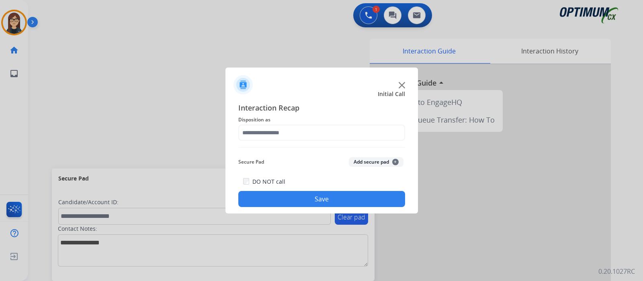
type input "**********"
click at [324, 194] on button "Save" at bounding box center [321, 199] width 167 height 16
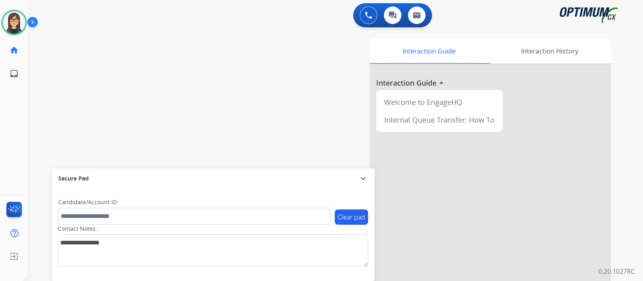
click at [201, 151] on div "swap_horiz Break voice bridge close_fullscreen Connect 3-Way Call merge_type Se…" at bounding box center [326, 196] width 596 height 335
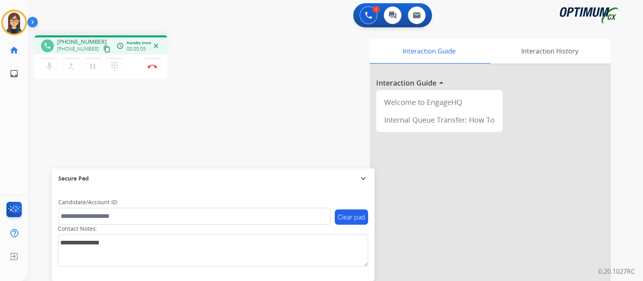
click at [103, 50] on mat-icon "content_copy" at bounding box center [106, 48] width 7 height 7
click at [201, 123] on div "phone [PHONE_NUMBER] [PHONE_NUMBER] content_copy access_time Call metrics Queue…" at bounding box center [326, 196] width 596 height 335
click at [152, 70] on button "Disconnect" at bounding box center [152, 66] width 17 height 17
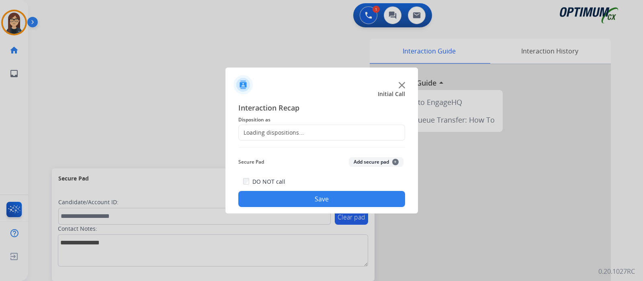
click at [298, 136] on div "Loading dispositions..." at bounding box center [271, 133] width 65 height 8
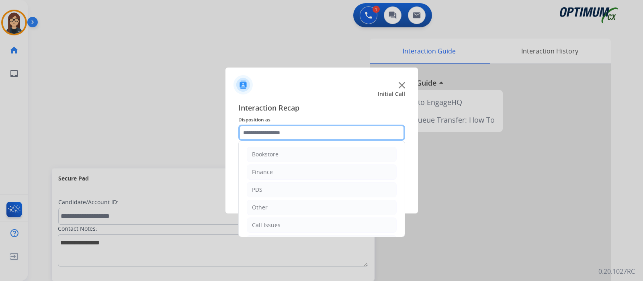
click at [297, 133] on input "text" at bounding box center [321, 133] width 167 height 16
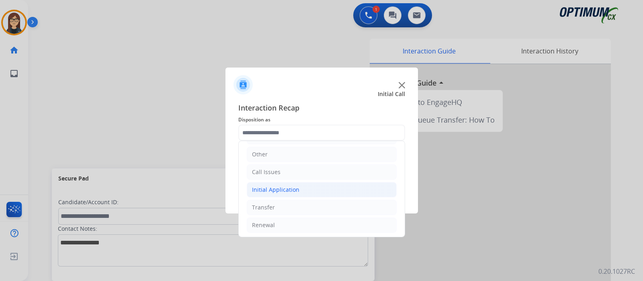
click at [285, 191] on div "Initial Application" at bounding box center [275, 190] width 47 height 8
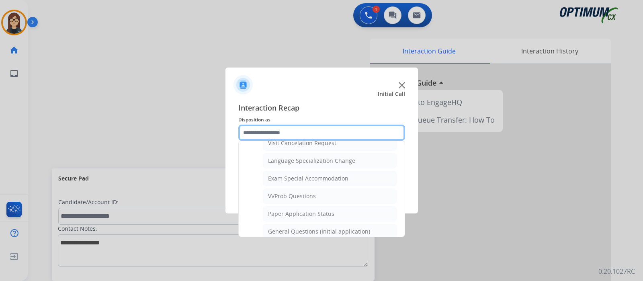
scroll to position [455, 0]
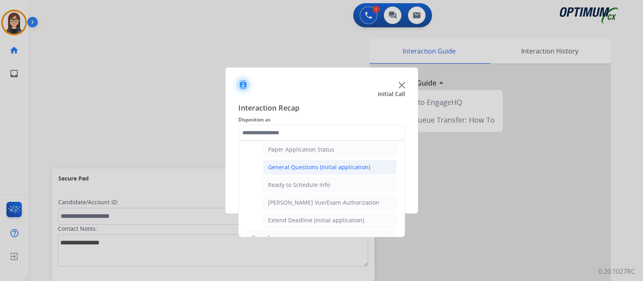
click at [332, 163] on div "General Questions (Initial application)" at bounding box center [319, 167] width 102 height 8
type input "**********"
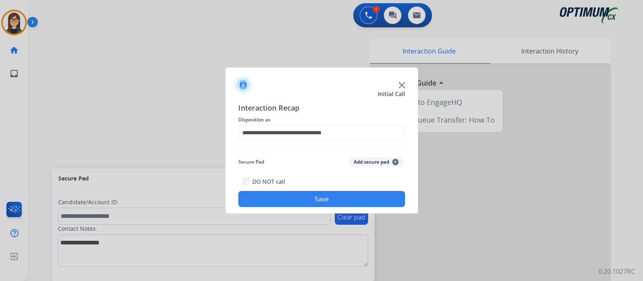
click at [300, 204] on button "Save" at bounding box center [321, 199] width 167 height 16
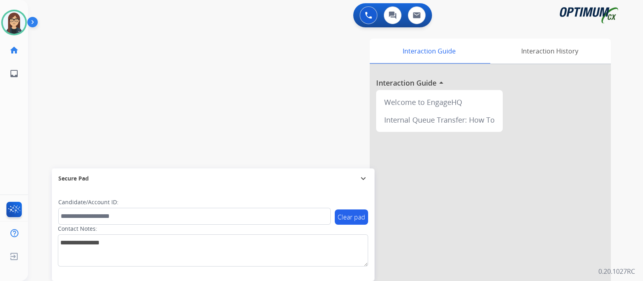
click at [115, 99] on div "swap_horiz Break voice bridge close_fullscreen Connect 3-Way Call merge_type Se…" at bounding box center [326, 196] width 596 height 335
click at [271, 105] on div "Interaction Guide Interaction History Interaction Guide arrow_drop_up Welcome t…" at bounding box center [430, 202] width 361 height 326
click at [170, 90] on div "swap_horiz Break voice bridge close_fullscreen Connect 3-Way Call merge_type Se…" at bounding box center [326, 196] width 596 height 335
click at [9, 15] on img at bounding box center [14, 22] width 23 height 23
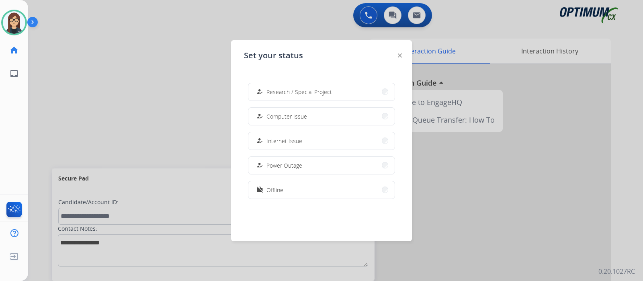
scroll to position [0, 0]
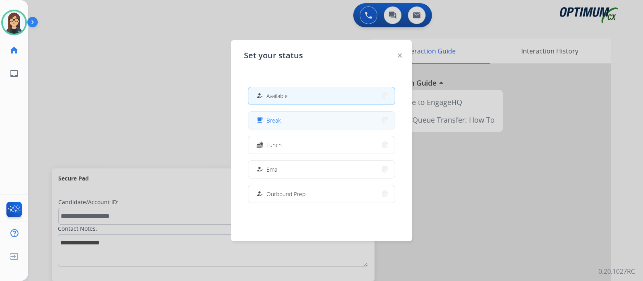
click at [287, 113] on button "free_breakfast Break" at bounding box center [321, 120] width 146 height 17
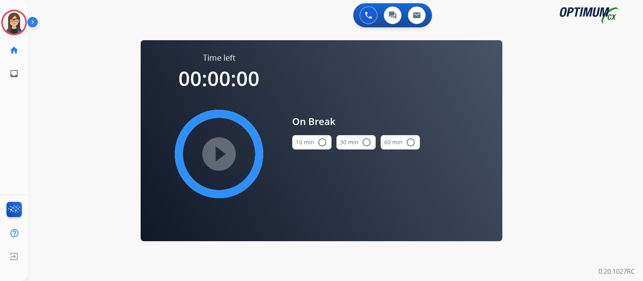
click at [323, 142] on mat-icon "radio_button_unchecked" at bounding box center [323, 143] width 10 height 10
click at [223, 154] on mat-icon "play_circle_filled" at bounding box center [219, 154] width 10 height 10
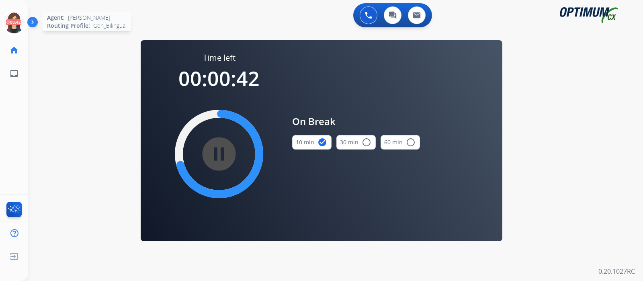
click at [13, 21] on icon at bounding box center [14, 23] width 26 height 26
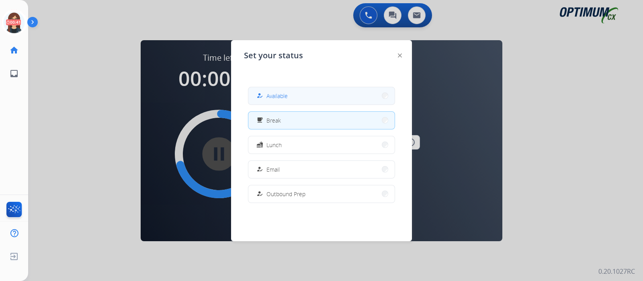
click at [295, 98] on button "how_to_reg Available" at bounding box center [321, 95] width 146 height 17
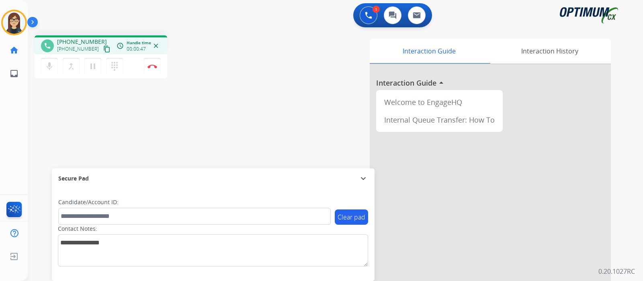
click at [103, 50] on mat-icon "content_copy" at bounding box center [106, 48] width 7 height 7
click at [283, 84] on div "Interaction Guide Interaction History Interaction Guide arrow_drop_up Welcome t…" at bounding box center [430, 202] width 361 height 326
click at [191, 115] on div "phone [PHONE_NUMBER] [PHONE_NUMBER] content_copy access_time Call metrics Queue…" at bounding box center [326, 196] width 596 height 335
click at [156, 68] on button "Disconnect" at bounding box center [152, 66] width 17 height 17
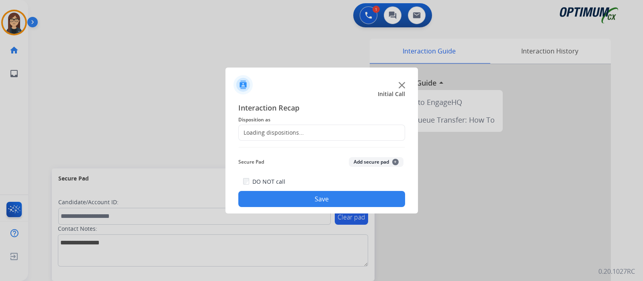
click at [281, 127] on div "Loading dispositions..." at bounding box center [321, 133] width 167 height 16
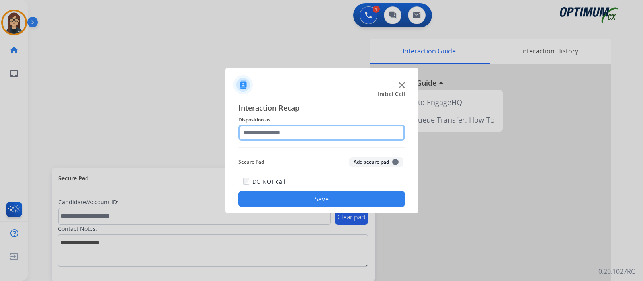
click at [283, 132] on input "text" at bounding box center [321, 133] width 167 height 16
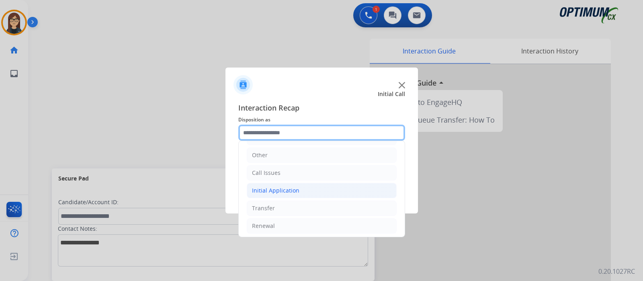
scroll to position [53, 0]
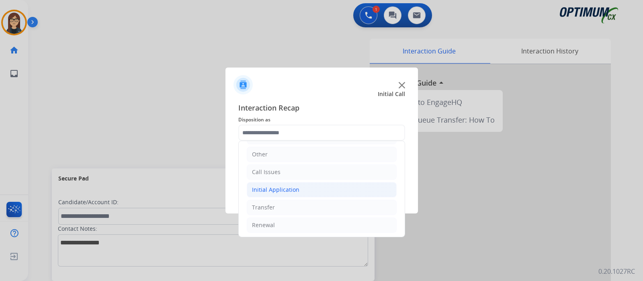
click at [298, 188] on li "Initial Application" at bounding box center [322, 189] width 150 height 15
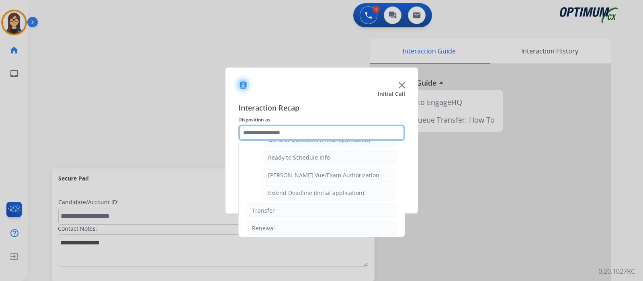
scroll to position [432, 0]
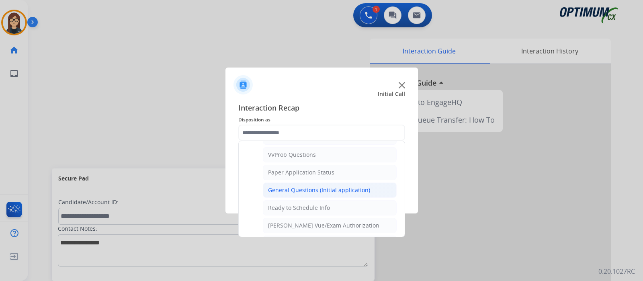
click at [285, 186] on div "General Questions (Initial application)" at bounding box center [319, 190] width 102 height 8
type input "**********"
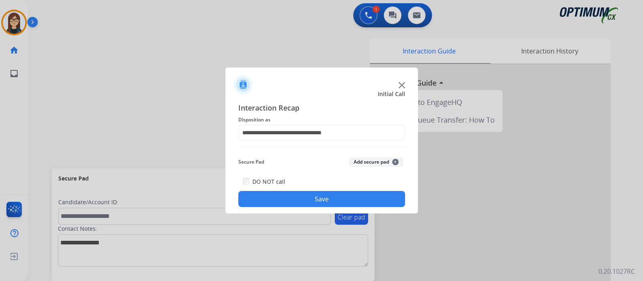
click at [287, 198] on button "Save" at bounding box center [321, 199] width 167 height 16
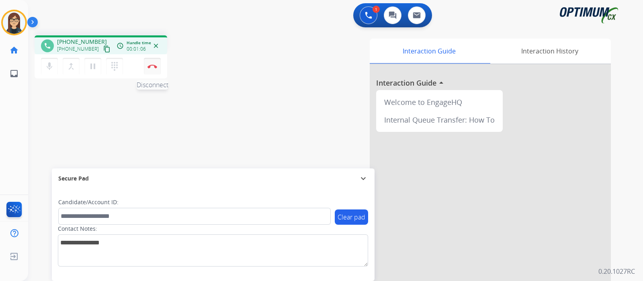
click at [156, 70] on button "Disconnect" at bounding box center [152, 66] width 17 height 17
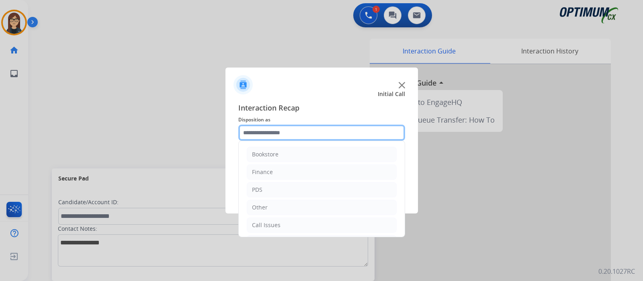
click at [328, 135] on input "text" at bounding box center [321, 133] width 167 height 16
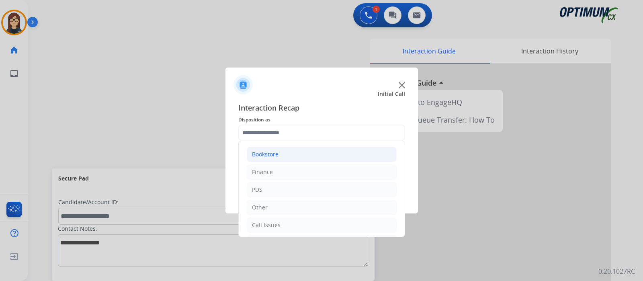
click at [288, 156] on li "Bookstore" at bounding box center [322, 154] width 150 height 15
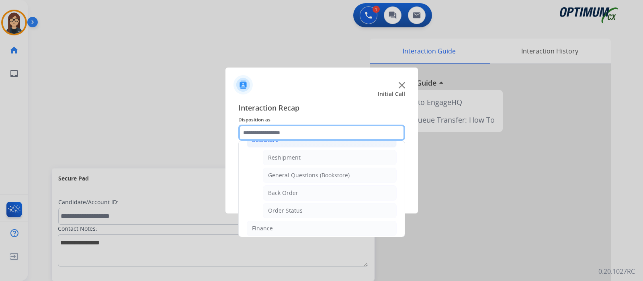
scroll to position [0, 0]
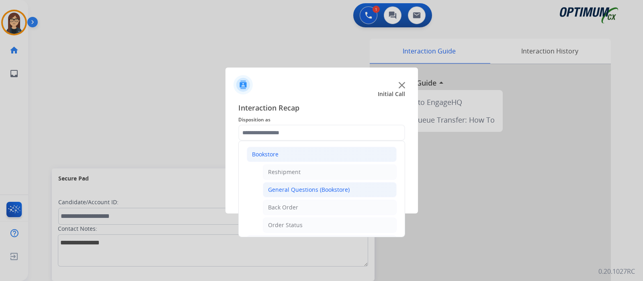
click at [287, 188] on div "General Questions (Bookstore)" at bounding box center [309, 190] width 82 height 8
type input "**********"
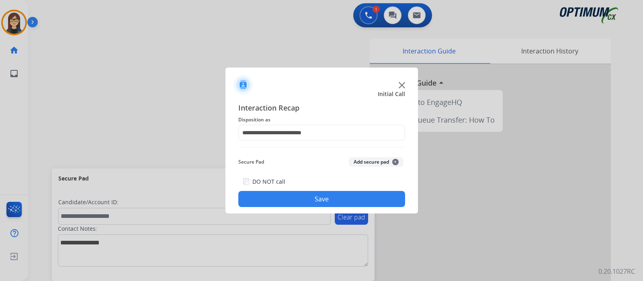
click at [291, 192] on button "Save" at bounding box center [321, 199] width 167 height 16
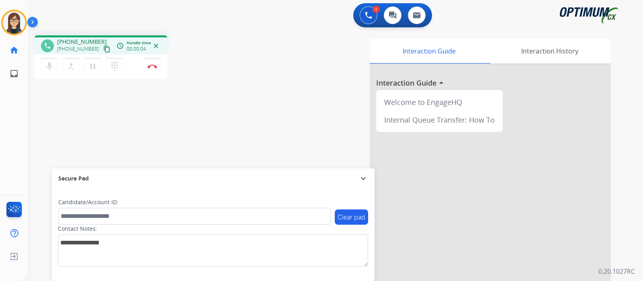
click at [103, 49] on mat-icon "content_copy" at bounding box center [106, 48] width 7 height 7
click at [135, 112] on div "phone [PHONE_NUMBER] [PHONE_NUMBER] content_copy access_time Call metrics Queue…" at bounding box center [326, 196] width 596 height 335
click at [151, 67] on img at bounding box center [153, 66] width 10 height 4
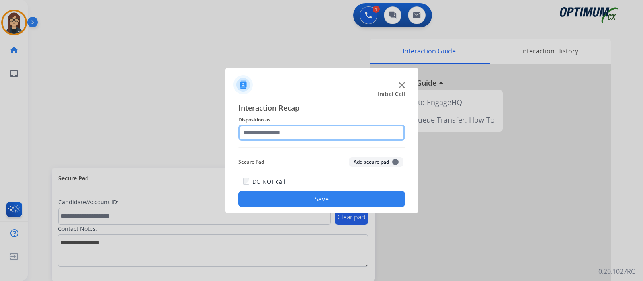
click at [262, 137] on input "text" at bounding box center [321, 133] width 167 height 16
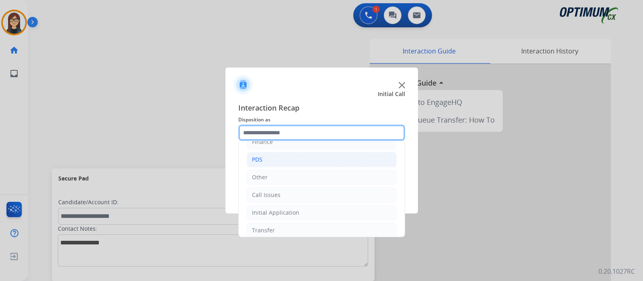
scroll to position [53, 0]
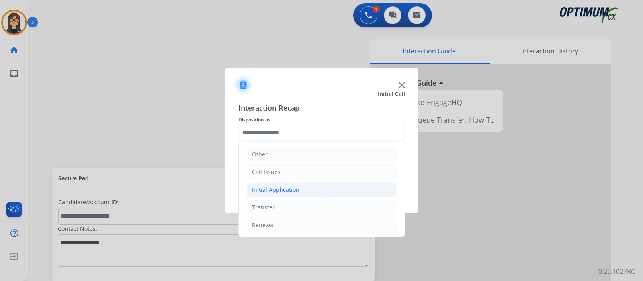
click at [275, 188] on div "Initial Application" at bounding box center [275, 190] width 47 height 8
click at [281, 225] on div "Appeals" at bounding box center [279, 225] width 22 height 8
type input "*******"
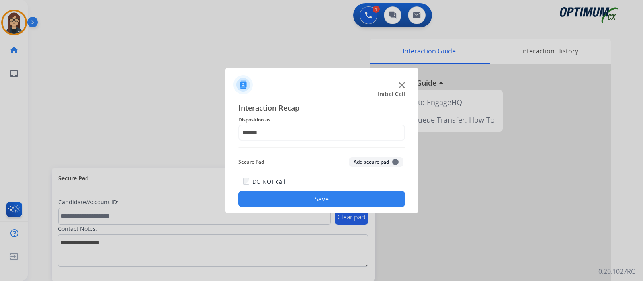
click at [288, 195] on button "Save" at bounding box center [321, 199] width 167 height 16
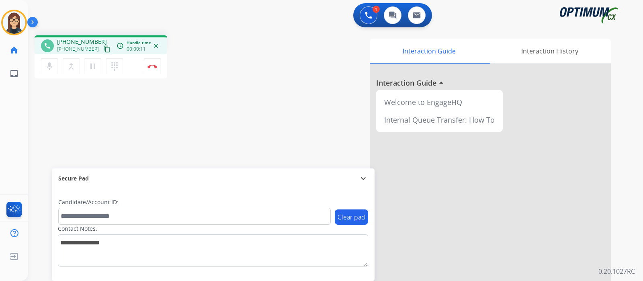
click at [103, 49] on mat-icon "content_copy" at bounding box center [106, 48] width 7 height 7
click at [221, 97] on div "phone [PHONE_NUMBER] [PHONE_NUMBER] content_copy access_time Call metrics Queue…" at bounding box center [326, 196] width 596 height 335
click at [152, 71] on button "Disconnect" at bounding box center [152, 66] width 17 height 17
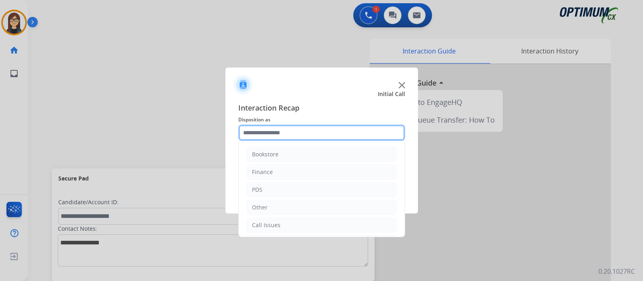
click at [292, 137] on input "text" at bounding box center [321, 133] width 167 height 16
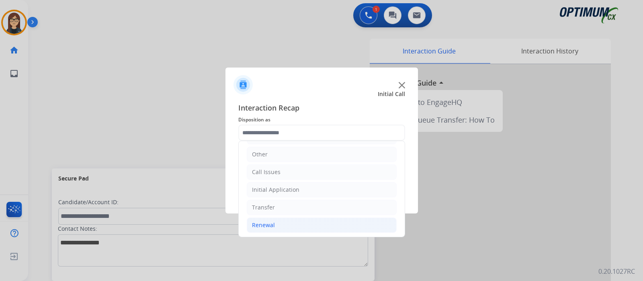
click at [277, 224] on li "Renewal" at bounding box center [322, 225] width 150 height 15
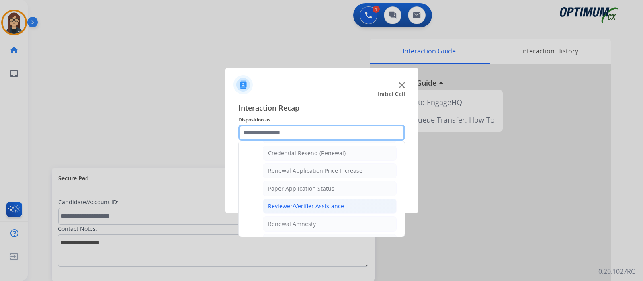
scroll to position [207, 0]
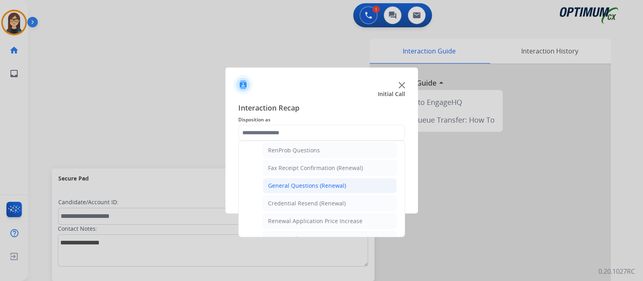
click at [304, 182] on div "General Questions (Renewal)" at bounding box center [307, 186] width 78 height 8
type input "**********"
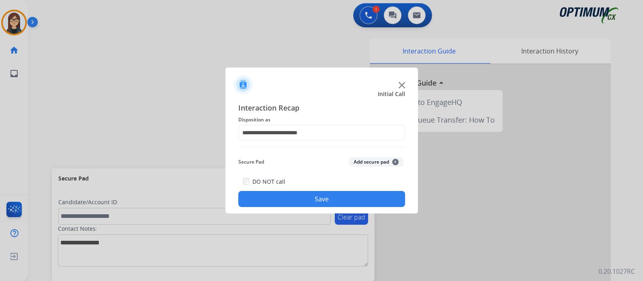
click at [300, 197] on button "Save" at bounding box center [321, 199] width 167 height 16
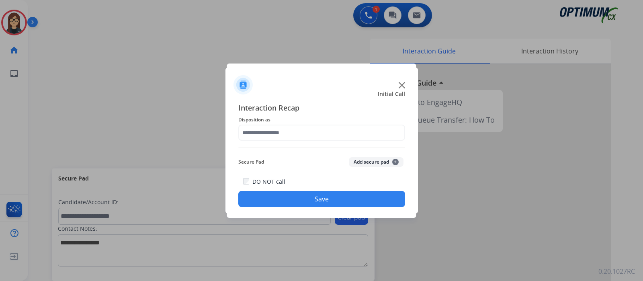
click at [400, 83] on img at bounding box center [402, 85] width 6 height 6
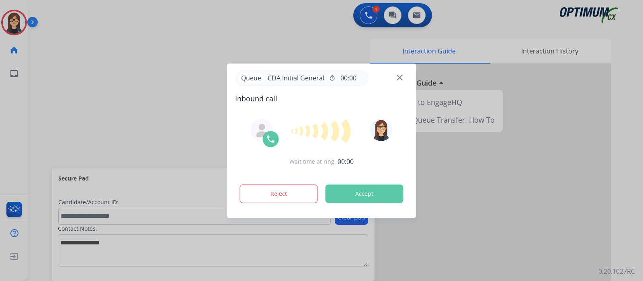
click at [351, 190] on button "Accept" at bounding box center [365, 194] width 78 height 18
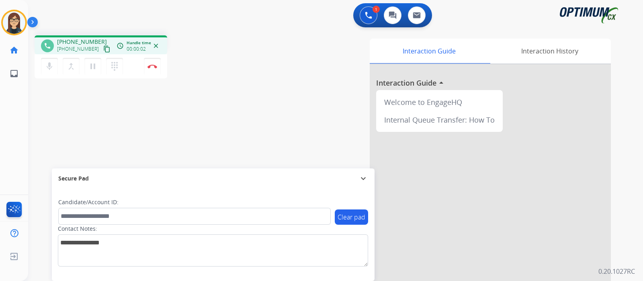
click at [103, 49] on mat-icon "content_copy" at bounding box center [106, 48] width 7 height 7
click at [244, 103] on div "phone [PHONE_NUMBER] [PHONE_NUMBER] content_copy access_time Call metrics Queue…" at bounding box center [326, 196] width 596 height 335
click at [149, 69] on button "Disconnect" at bounding box center [152, 66] width 17 height 17
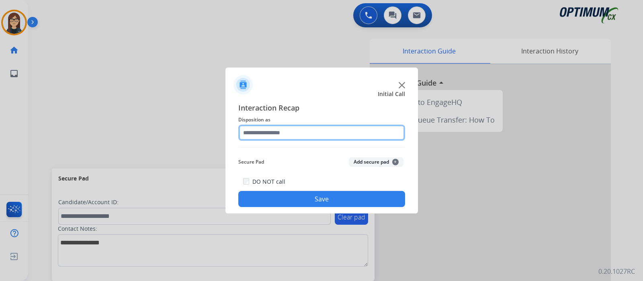
click at [266, 132] on input "text" at bounding box center [321, 133] width 167 height 16
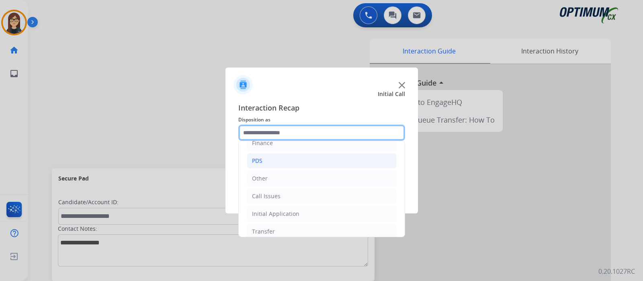
scroll to position [53, 0]
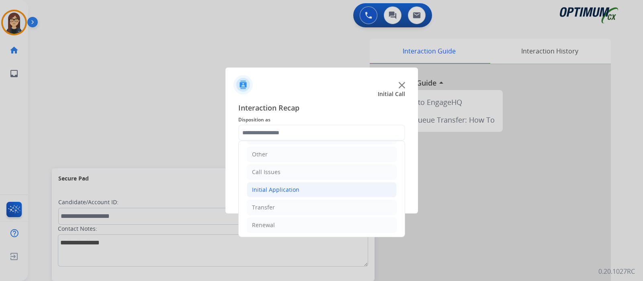
click at [284, 191] on div "Initial Application" at bounding box center [275, 190] width 47 height 8
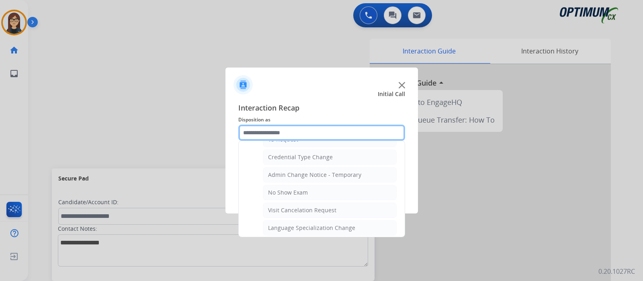
scroll to position [355, 0]
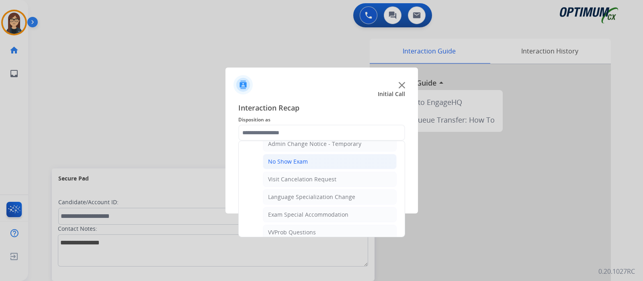
click at [304, 158] on div "No Show Exam" at bounding box center [288, 162] width 40 height 8
type input "**********"
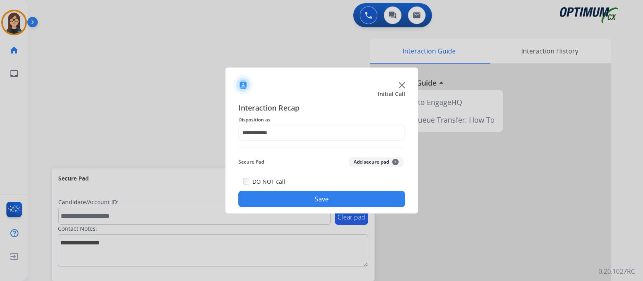
click at [287, 194] on button "Save" at bounding box center [321, 199] width 167 height 16
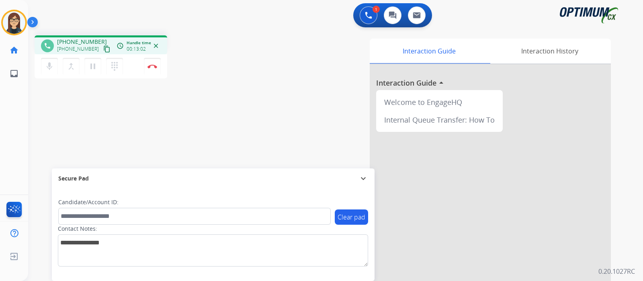
click at [244, 131] on div "phone [PHONE_NUMBER] [PHONE_NUMBER] content_copy access_time Call metrics Queue…" at bounding box center [326, 196] width 596 height 335
click at [154, 67] on img at bounding box center [153, 66] width 10 height 4
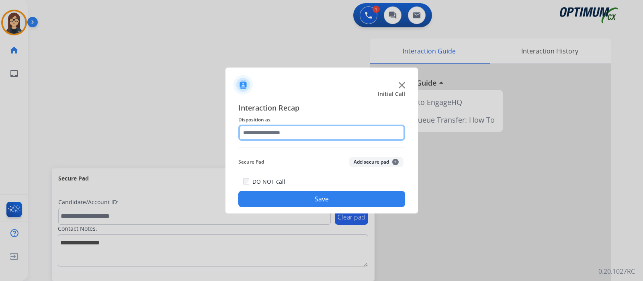
click at [291, 134] on input "text" at bounding box center [321, 133] width 167 height 16
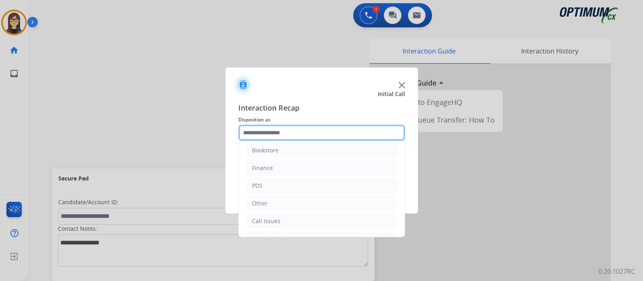
scroll to position [0, 0]
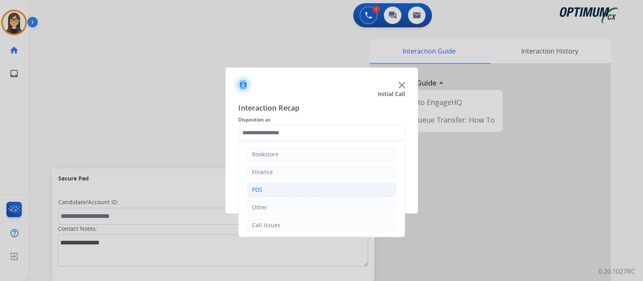
click at [267, 192] on li "PDS" at bounding box center [322, 189] width 150 height 15
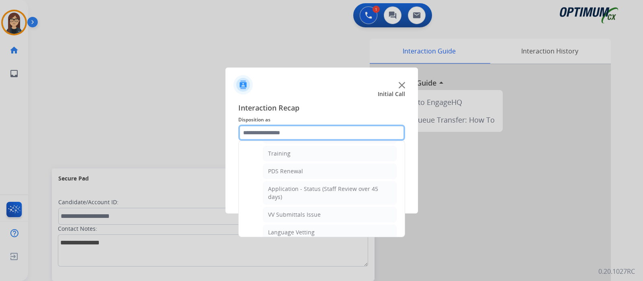
scroll to position [100, 0]
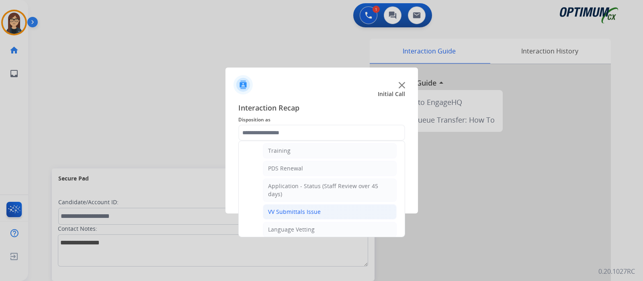
click at [322, 213] on li "VV Submittals Issue" at bounding box center [330, 211] width 134 height 15
type input "**********"
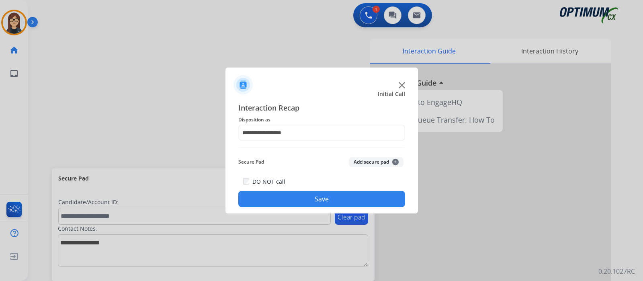
click at [316, 193] on button "Save" at bounding box center [321, 199] width 167 height 16
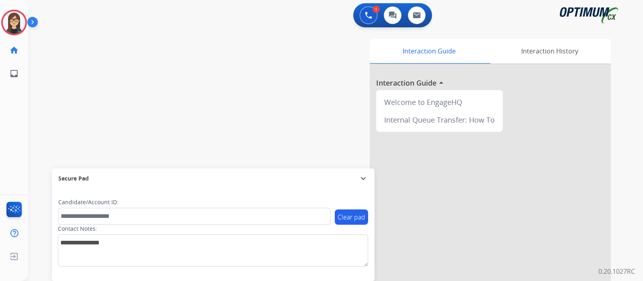
click at [365, 192] on button "Accept" at bounding box center [365, 194] width 78 height 18
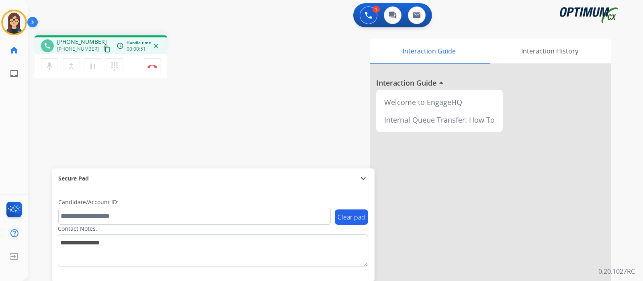
click at [103, 45] on mat-icon "content_copy" at bounding box center [106, 48] width 7 height 7
click at [251, 95] on div "Interaction Guide Interaction History Interaction Guide arrow_drop_up Welcome t…" at bounding box center [430, 202] width 361 height 326
click at [186, 131] on div "phone [PHONE_NUMBER] [PHONE_NUMBER] content_copy access_time Call metrics Queue…" at bounding box center [326, 196] width 596 height 335
click at [152, 66] on img at bounding box center [153, 66] width 10 height 4
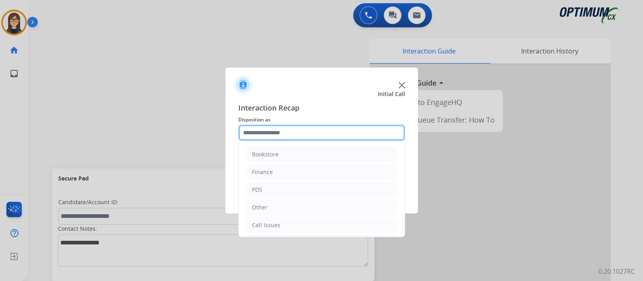
click at [287, 128] on input "text" at bounding box center [321, 133] width 167 height 16
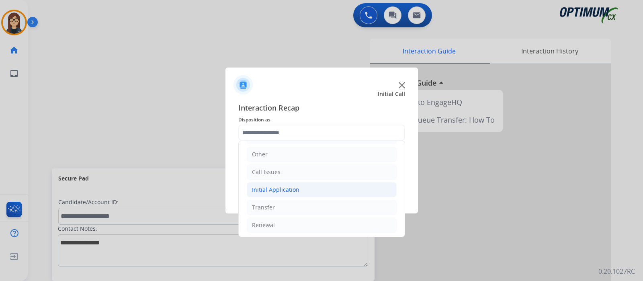
click at [283, 186] on div "Initial Application" at bounding box center [275, 190] width 47 height 8
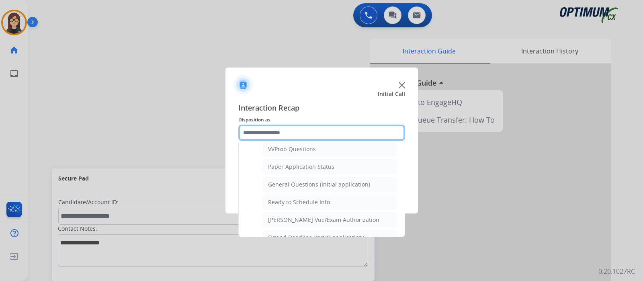
scroll to position [455, 0]
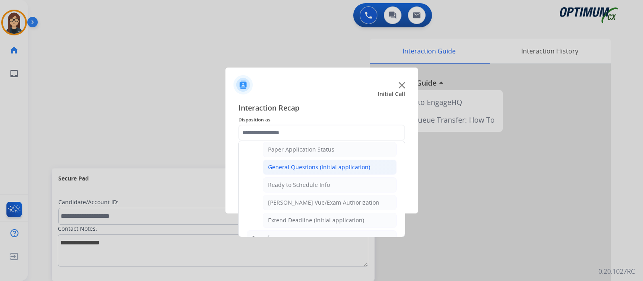
click at [326, 163] on div "General Questions (Initial application)" at bounding box center [319, 167] width 102 height 8
type input "**********"
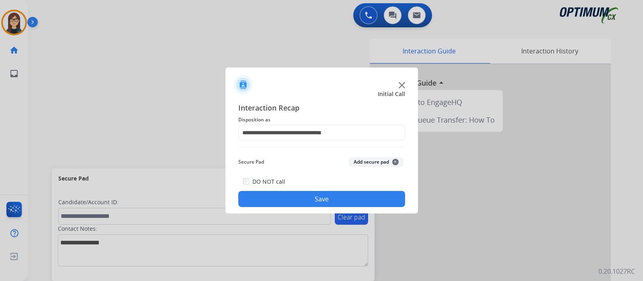
click at [321, 192] on button "Save" at bounding box center [321, 199] width 167 height 16
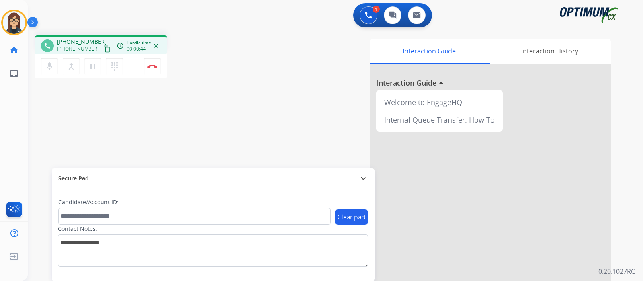
click at [103, 47] on mat-icon "content_copy" at bounding box center [106, 48] width 7 height 7
click at [152, 68] on img at bounding box center [153, 66] width 10 height 4
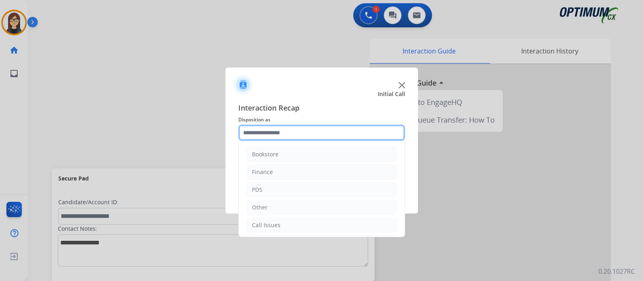
click at [304, 132] on input "text" at bounding box center [321, 133] width 167 height 16
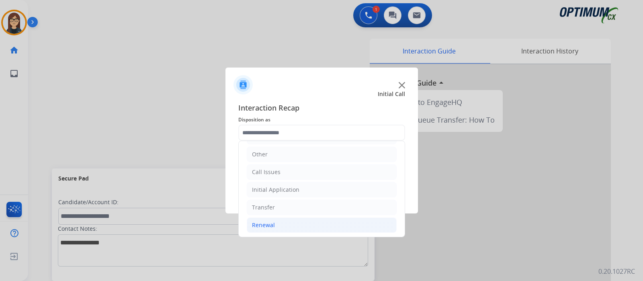
click at [273, 225] on div "Renewal" at bounding box center [263, 225] width 23 height 8
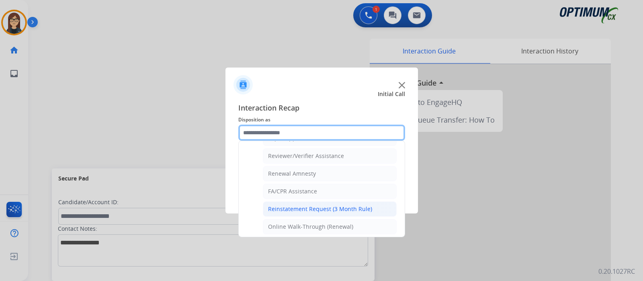
scroll to position [257, 0]
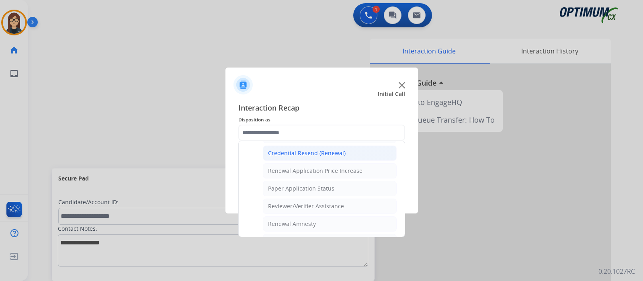
click at [327, 149] on div "Credential Resend (Renewal)" at bounding box center [307, 153] width 78 height 8
type input "**********"
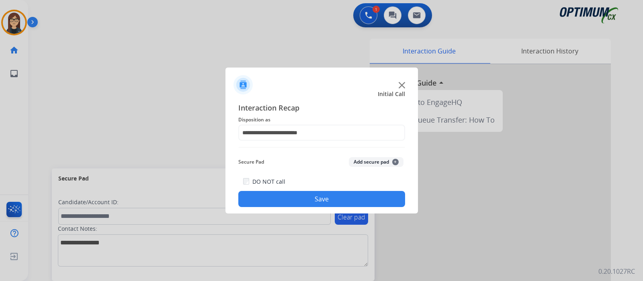
click at [300, 201] on button "Save" at bounding box center [321, 199] width 167 height 16
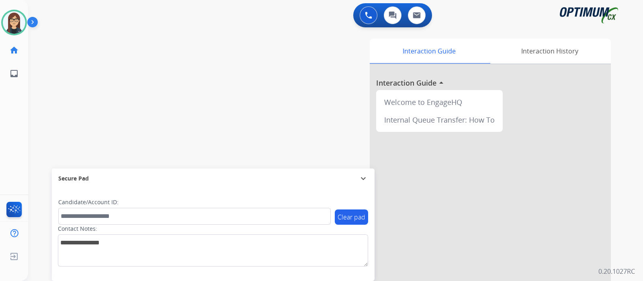
click at [188, 53] on div "swap_horiz Break voice bridge close_fullscreen Connect 3-Way Call merge_type Se…" at bounding box center [326, 196] width 596 height 335
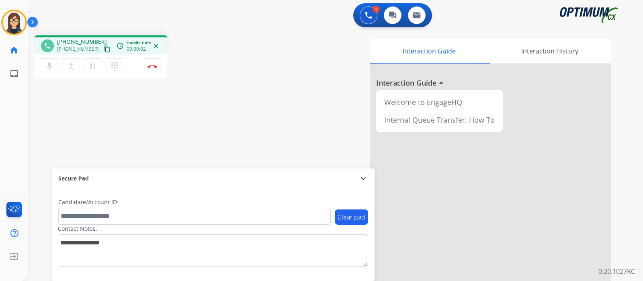
click at [103, 48] on mat-icon "content_copy" at bounding box center [106, 48] width 7 height 7
click at [235, 99] on div "phone [PHONE_NUMBER] [PHONE_NUMBER] content_copy access_time Call metrics Queue…" at bounding box center [326, 196] width 596 height 335
click at [259, 113] on div "Interaction Guide Interaction History Interaction Guide arrow_drop_up Welcome t…" at bounding box center [430, 202] width 361 height 326
click at [228, 107] on div "phone [PHONE_NUMBER] [PHONE_NUMBER] content_copy access_time Call metrics Queue…" at bounding box center [326, 196] width 596 height 335
click at [142, 111] on div "phone [PHONE_NUMBER] [PHONE_NUMBER] content_copy access_time Call metrics Queue…" at bounding box center [326, 196] width 596 height 335
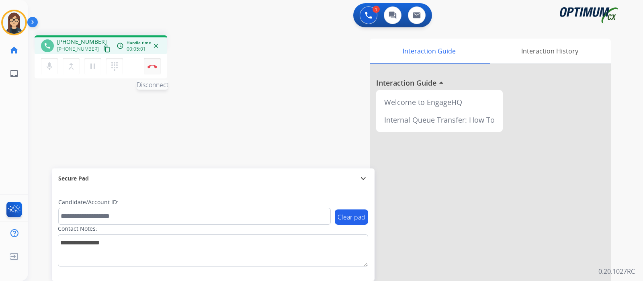
click at [155, 66] on img at bounding box center [153, 66] width 10 height 4
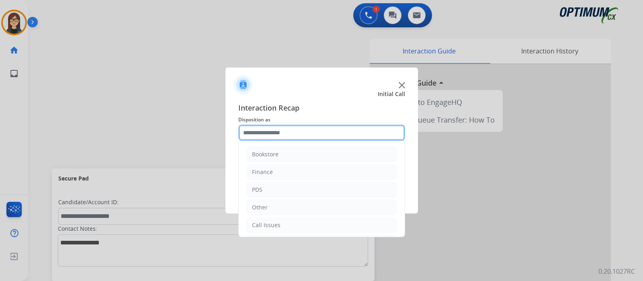
click at [293, 133] on input "text" at bounding box center [321, 133] width 167 height 16
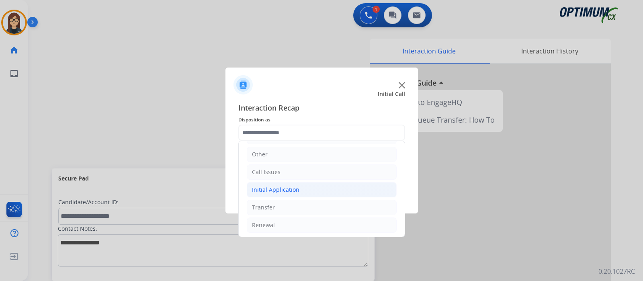
click at [286, 188] on div "Initial Application" at bounding box center [275, 190] width 47 height 8
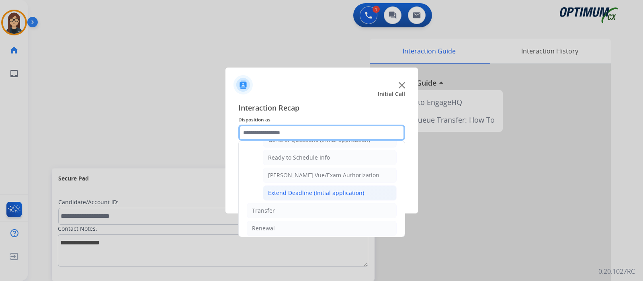
scroll to position [432, 0]
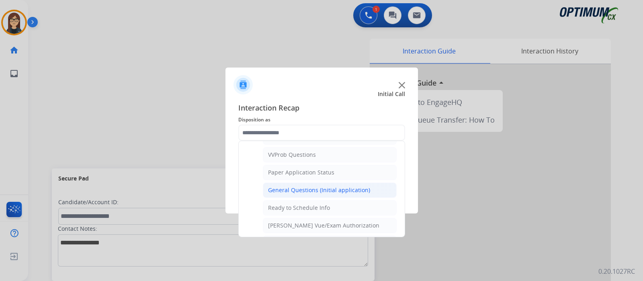
click at [291, 186] on div "General Questions (Initial application)" at bounding box center [319, 190] width 102 height 8
type input "**********"
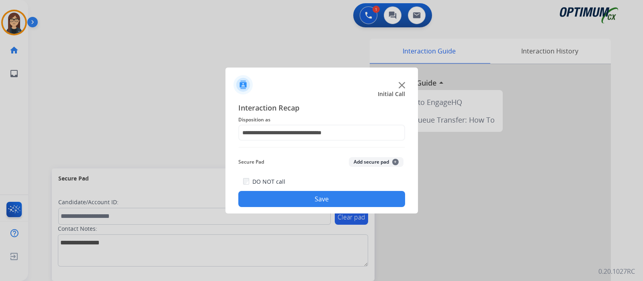
click at [277, 194] on button "Save" at bounding box center [321, 199] width 167 height 16
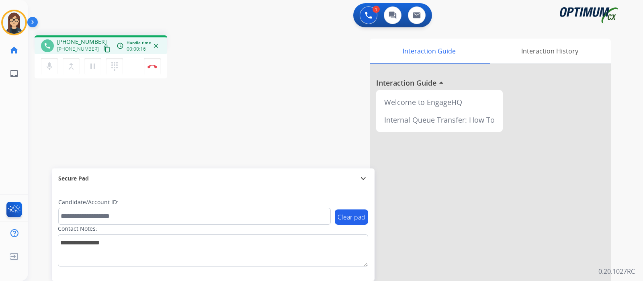
click at [103, 46] on mat-icon "content_copy" at bounding box center [106, 48] width 7 height 7
click at [152, 69] on button "Disconnect" at bounding box center [152, 66] width 17 height 17
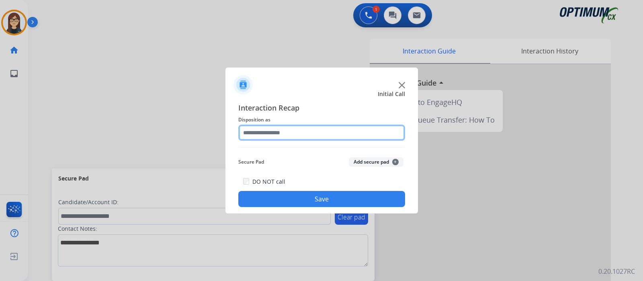
click at [258, 131] on input "text" at bounding box center [321, 133] width 167 height 16
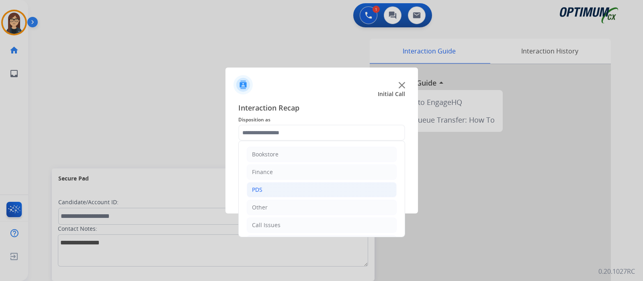
click at [270, 188] on li "PDS" at bounding box center [322, 189] width 150 height 15
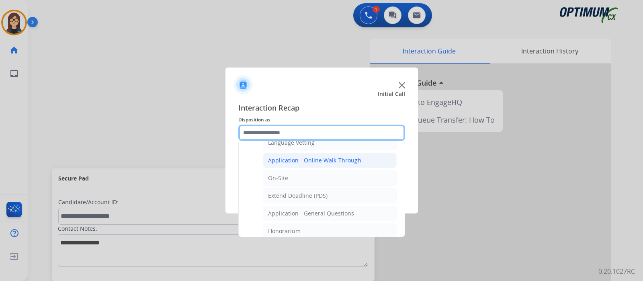
scroll to position [201, 0]
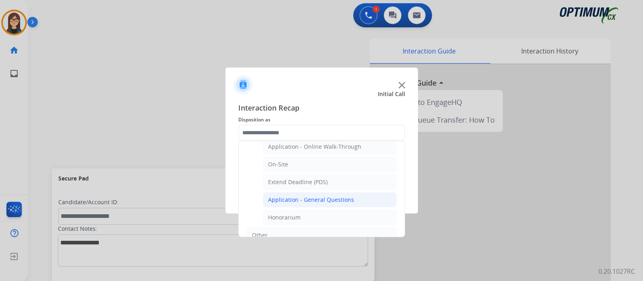
click at [342, 196] on div "Application - General Questions" at bounding box center [311, 200] width 86 height 8
type input "**********"
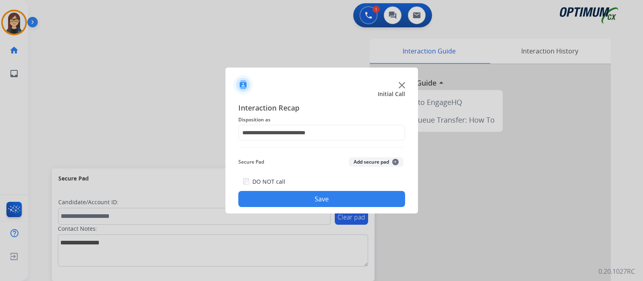
click at [327, 200] on button "Save" at bounding box center [321, 199] width 167 height 16
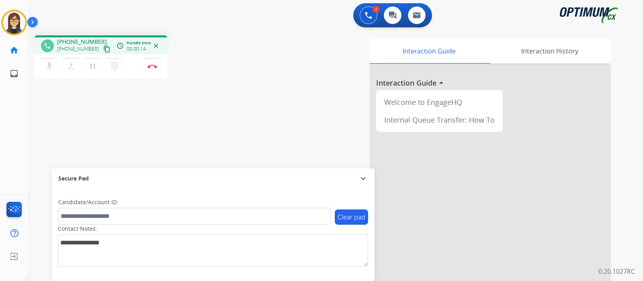
click at [103, 45] on mat-icon "content_copy" at bounding box center [106, 48] width 7 height 7
click at [275, 87] on div "Interaction Guide Interaction History Interaction Guide arrow_drop_up Welcome t…" at bounding box center [430, 202] width 361 height 326
click at [249, 115] on div "phone [PHONE_NUMBER] [PHONE_NUMBER] content_copy access_time Call metrics Queue…" at bounding box center [326, 196] width 596 height 335
click at [151, 69] on button "Disconnect" at bounding box center [152, 66] width 17 height 17
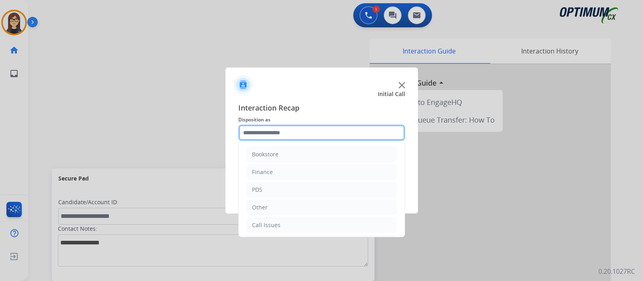
click at [270, 130] on input "text" at bounding box center [321, 133] width 167 height 16
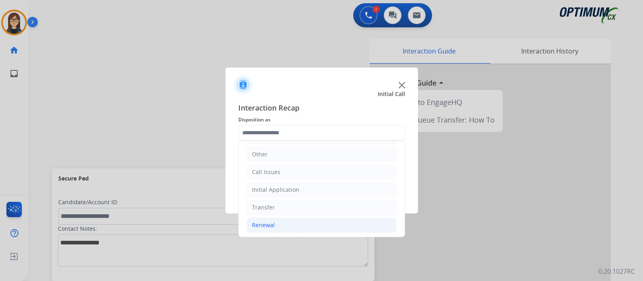
click at [273, 227] on div "Renewal" at bounding box center [263, 225] width 23 height 8
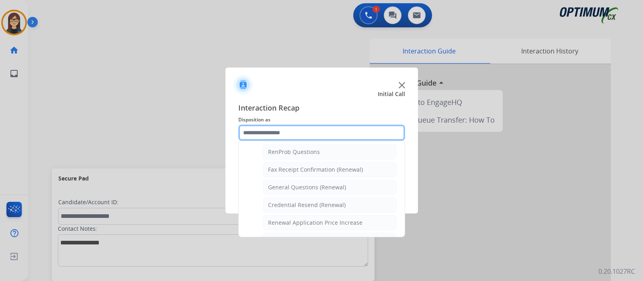
scroll to position [254, 0]
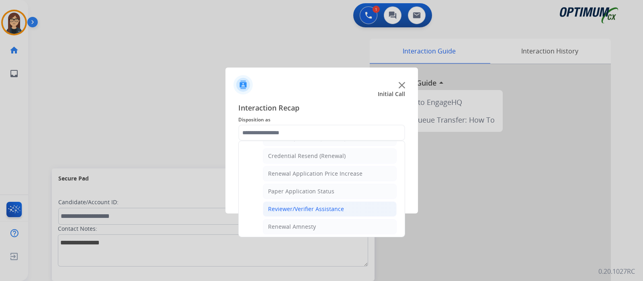
click at [298, 205] on div "Reviewer/Verifier Assistance" at bounding box center [306, 209] width 76 height 8
type input "**********"
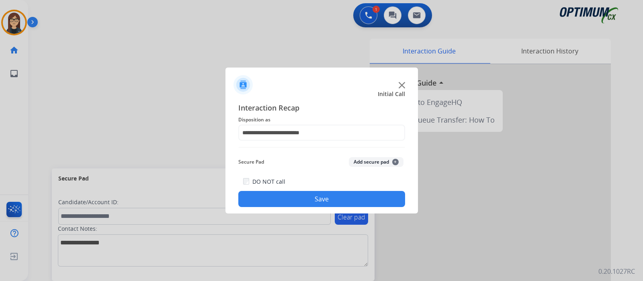
click at [326, 197] on button "Save" at bounding box center [321, 199] width 167 height 16
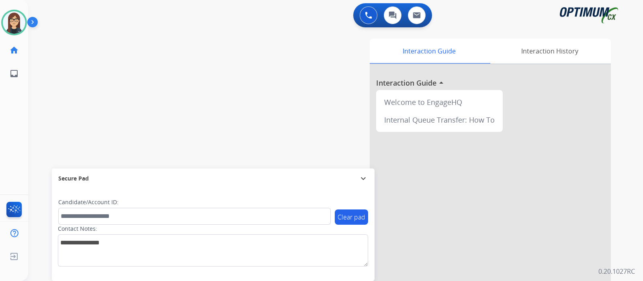
click at [186, 69] on div "swap_horiz Break voice bridge close_fullscreen Connect 3-Way Call merge_type Se…" at bounding box center [326, 196] width 596 height 335
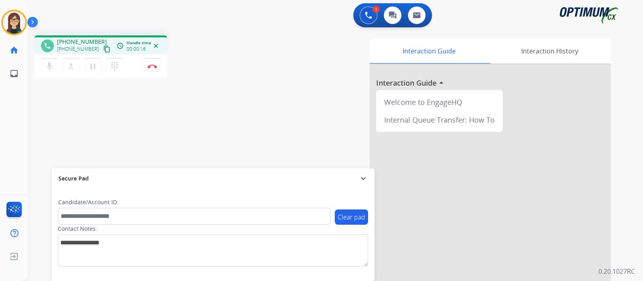
click at [103, 49] on mat-icon "content_copy" at bounding box center [106, 48] width 7 height 7
click at [51, 70] on mat-icon "mic" at bounding box center [50, 67] width 10 height 10
click at [46, 67] on mat-icon "mic_off" at bounding box center [50, 67] width 10 height 10
click at [193, 106] on div "phone [PHONE_NUMBER] [PHONE_NUMBER] content_copy access_time Call metrics Queue…" at bounding box center [326, 196] width 596 height 335
click at [152, 66] on img at bounding box center [153, 66] width 10 height 4
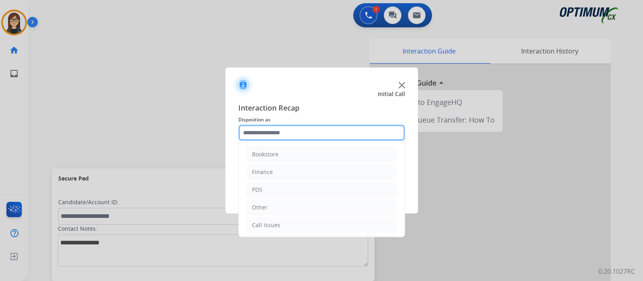
click at [284, 133] on input "text" at bounding box center [321, 133] width 167 height 16
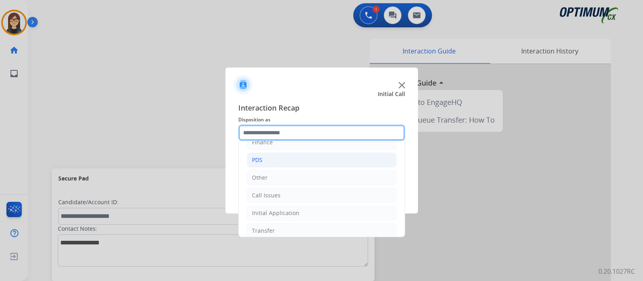
scroll to position [53, 0]
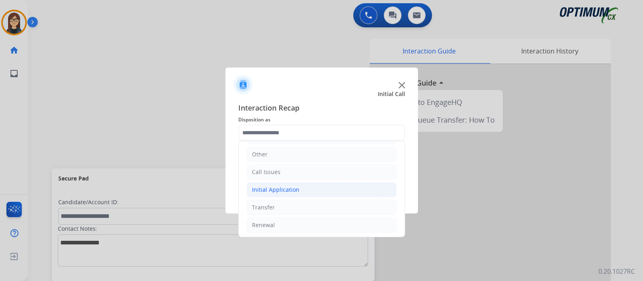
click at [277, 183] on li "Initial Application" at bounding box center [322, 189] width 150 height 15
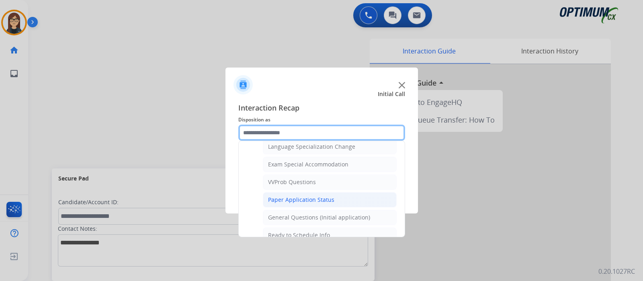
scroll to position [455, 0]
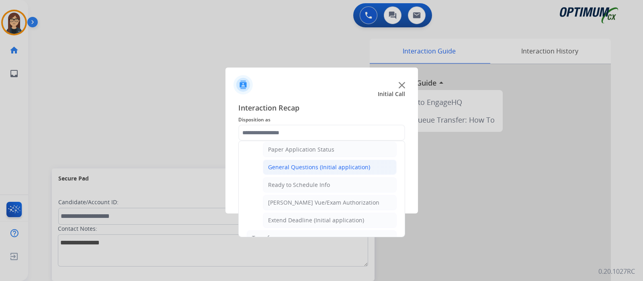
click at [308, 166] on div "General Questions (Initial application)" at bounding box center [319, 167] width 102 height 8
type input "**********"
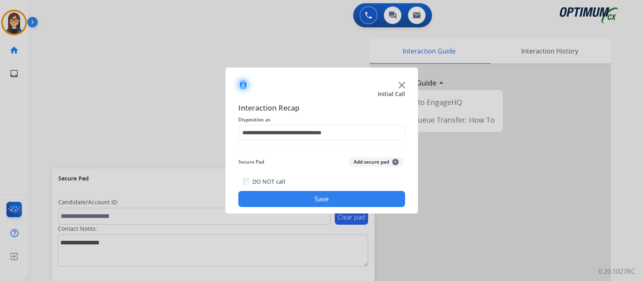
drag, startPoint x: 259, startPoint y: 200, endPoint x: 250, endPoint y: 196, distance: 9.4
click at [258, 200] on button "Save" at bounding box center [321, 199] width 167 height 16
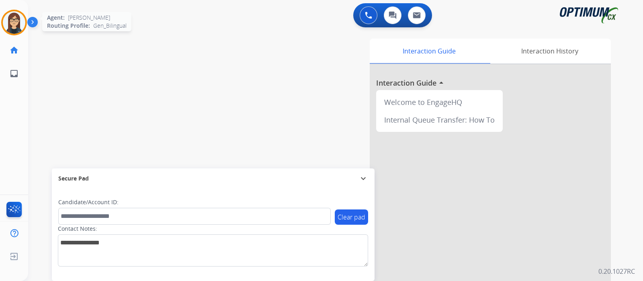
click at [14, 24] on img at bounding box center [14, 22] width 23 height 23
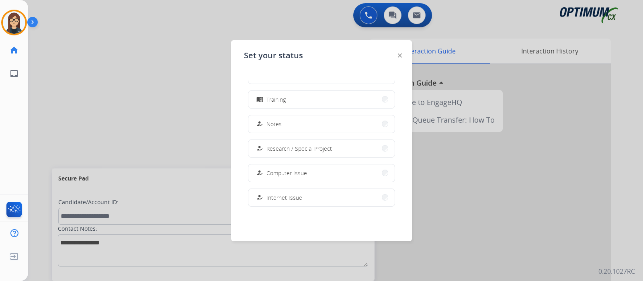
scroll to position [200, 0]
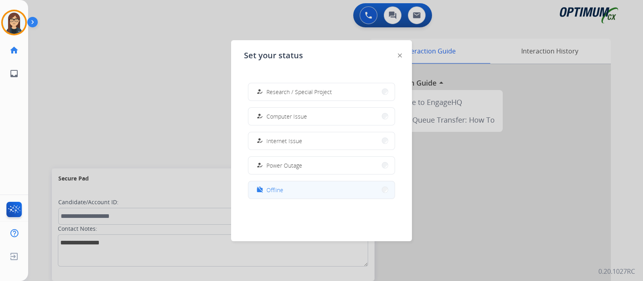
click at [275, 190] on span "Offline" at bounding box center [275, 190] width 17 height 8
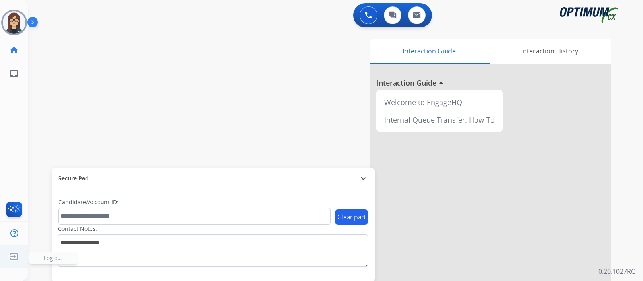
click at [13, 254] on img at bounding box center [14, 256] width 14 height 15
click at [45, 258] on span "Log out" at bounding box center [53, 258] width 19 height 8
